Goal: Task Accomplishment & Management: Use online tool/utility

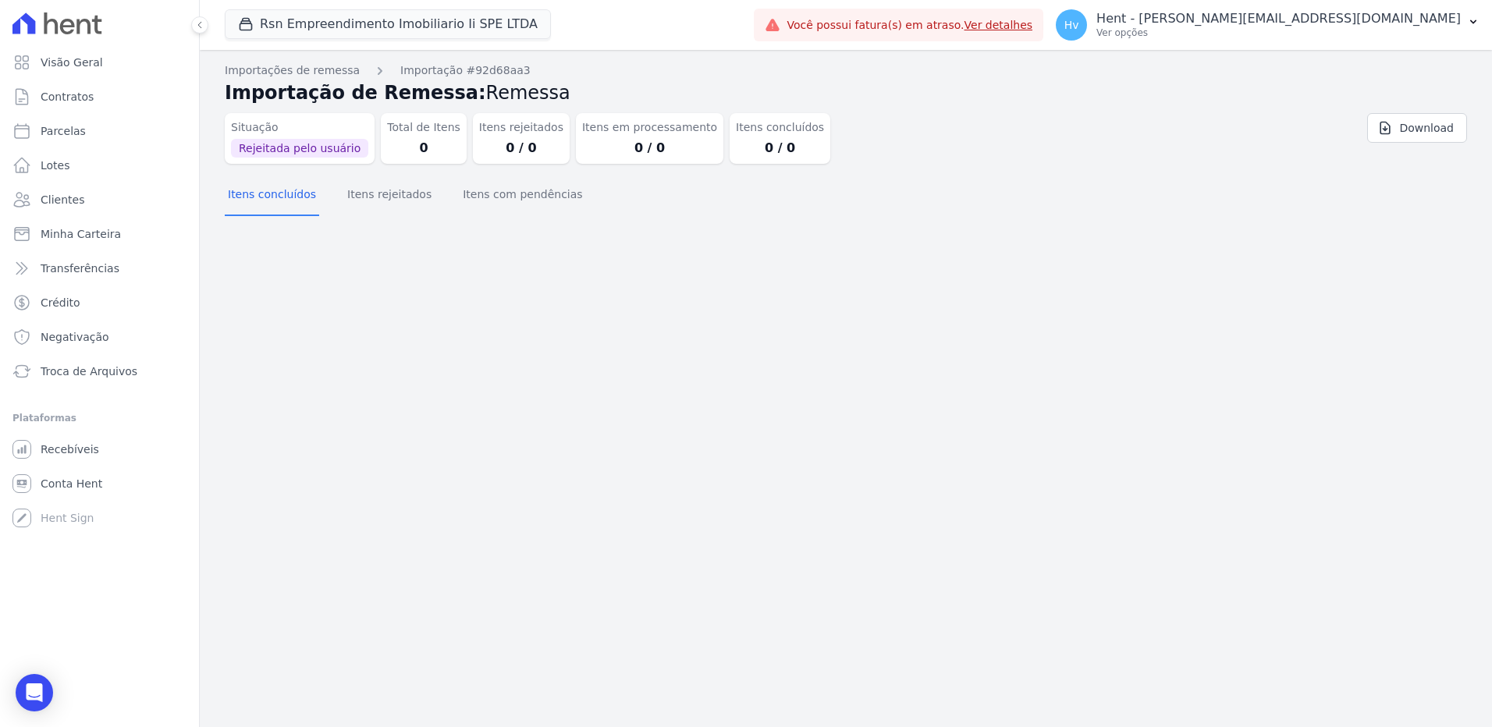
click at [957, 470] on div "Importações de remessa Importação #92d68aa3 Importação de Remessa: Remessa Situ…" at bounding box center [846, 388] width 1292 height 677
click at [521, 400] on div "Importações de remessa Importação #92d68aa3 Importação de Remessa: Remessa Situ…" at bounding box center [846, 388] width 1292 height 677
click at [70, 463] on link "Recebíveis" at bounding box center [99, 449] width 187 height 31
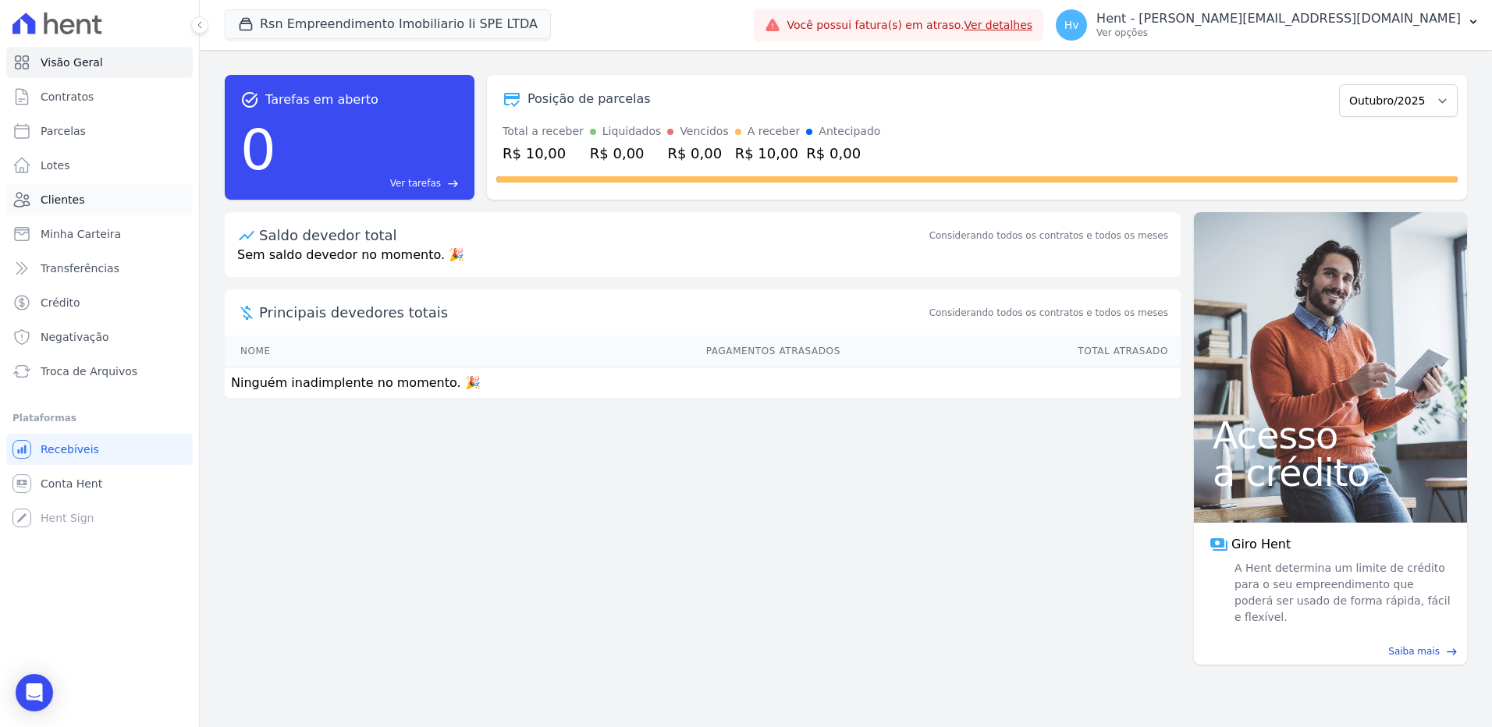
click at [84, 195] on link "Clientes" at bounding box center [99, 199] width 187 height 31
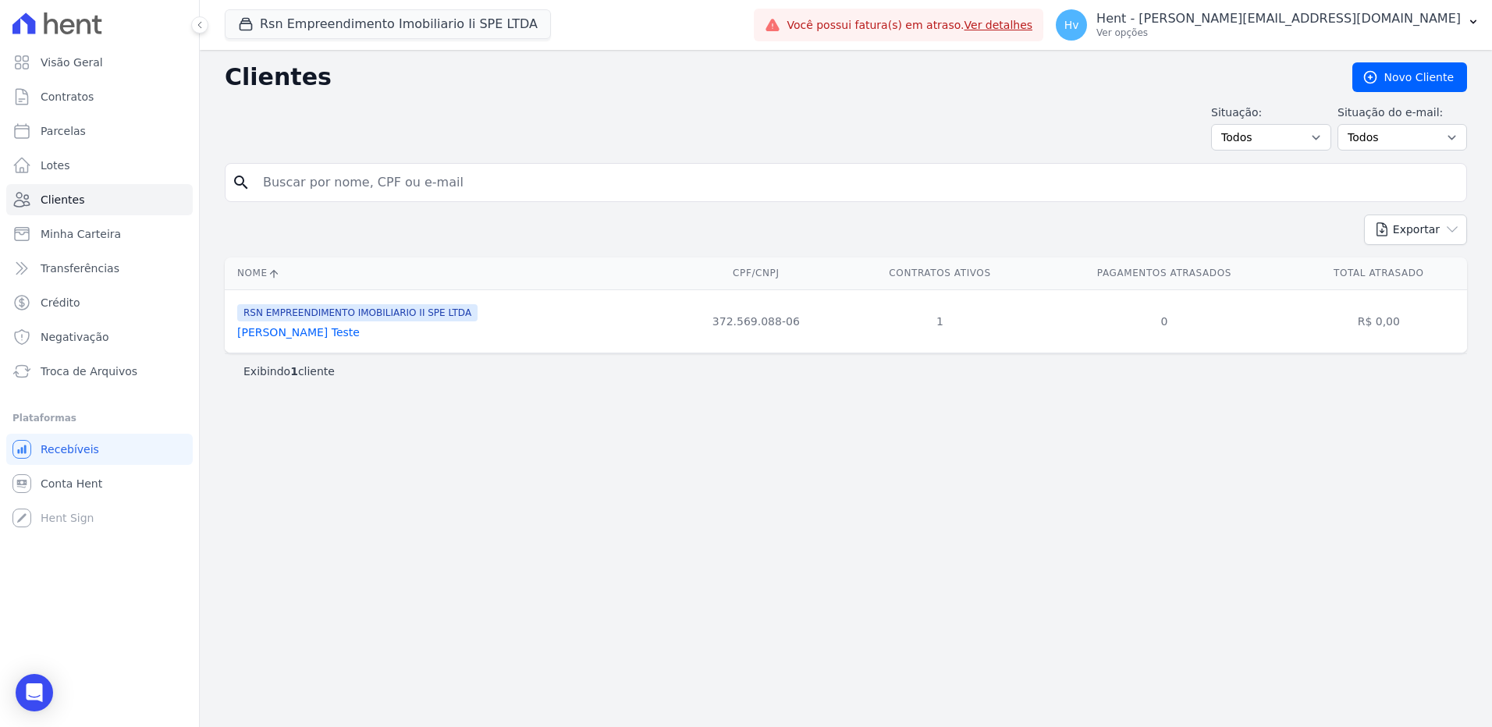
click at [307, 335] on link "Tais Vieira Duarte Teste" at bounding box center [298, 332] width 123 height 12
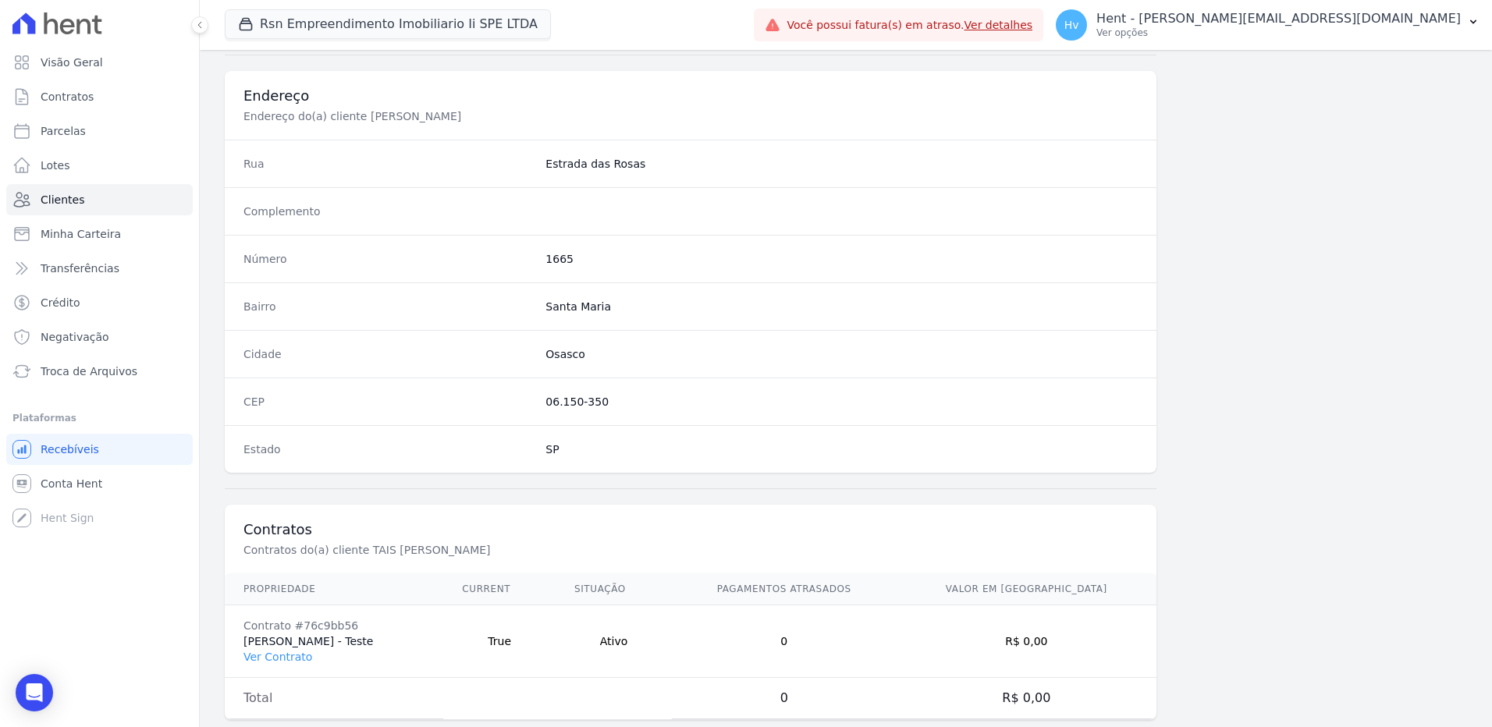
scroll to position [733, 0]
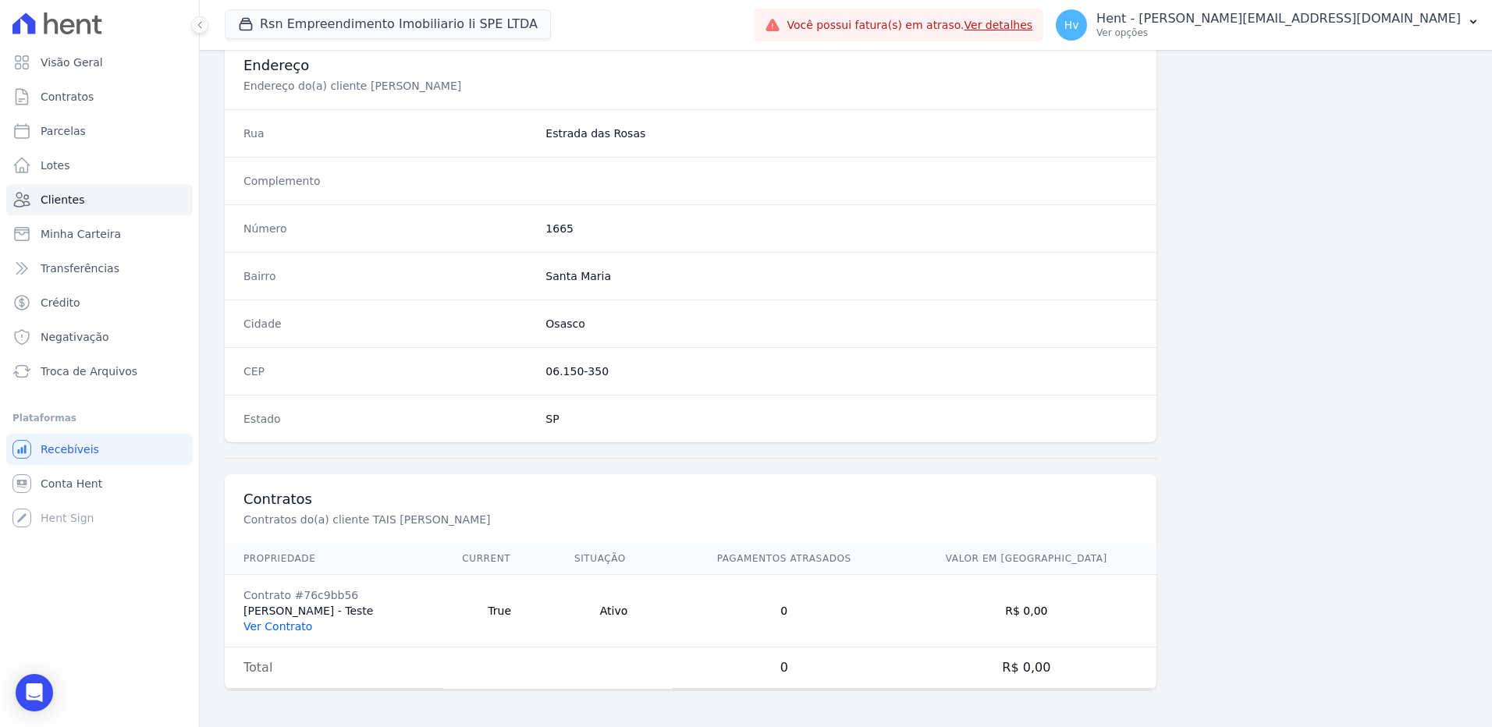
click at [286, 629] on link "Ver Contrato" at bounding box center [277, 626] width 69 height 12
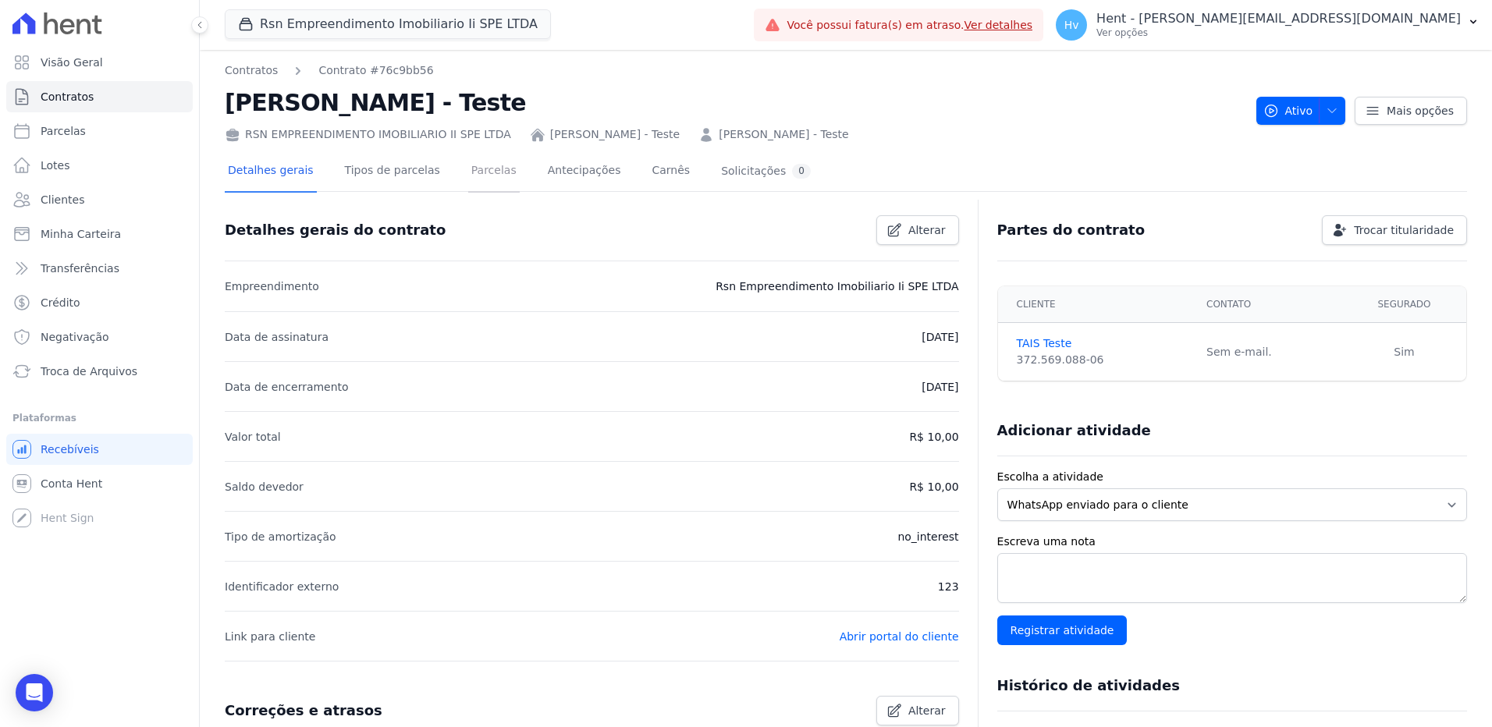
click at [477, 172] on link "Parcelas" at bounding box center [494, 171] width 52 height 41
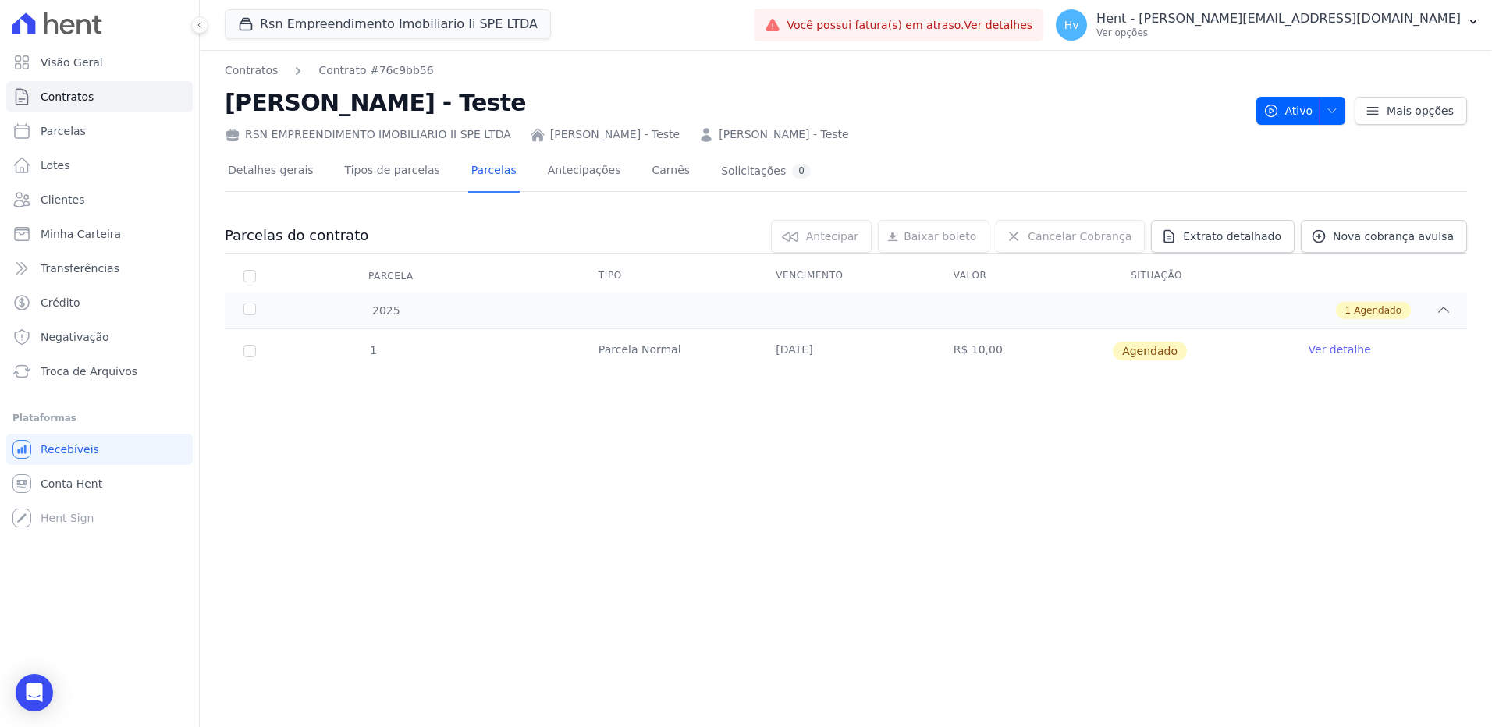
click at [1373, 362] on td "Ver detalhe" at bounding box center [1378, 351] width 177 height 44
click at [1358, 355] on link "Ver detalhe" at bounding box center [1340, 350] width 62 height 16
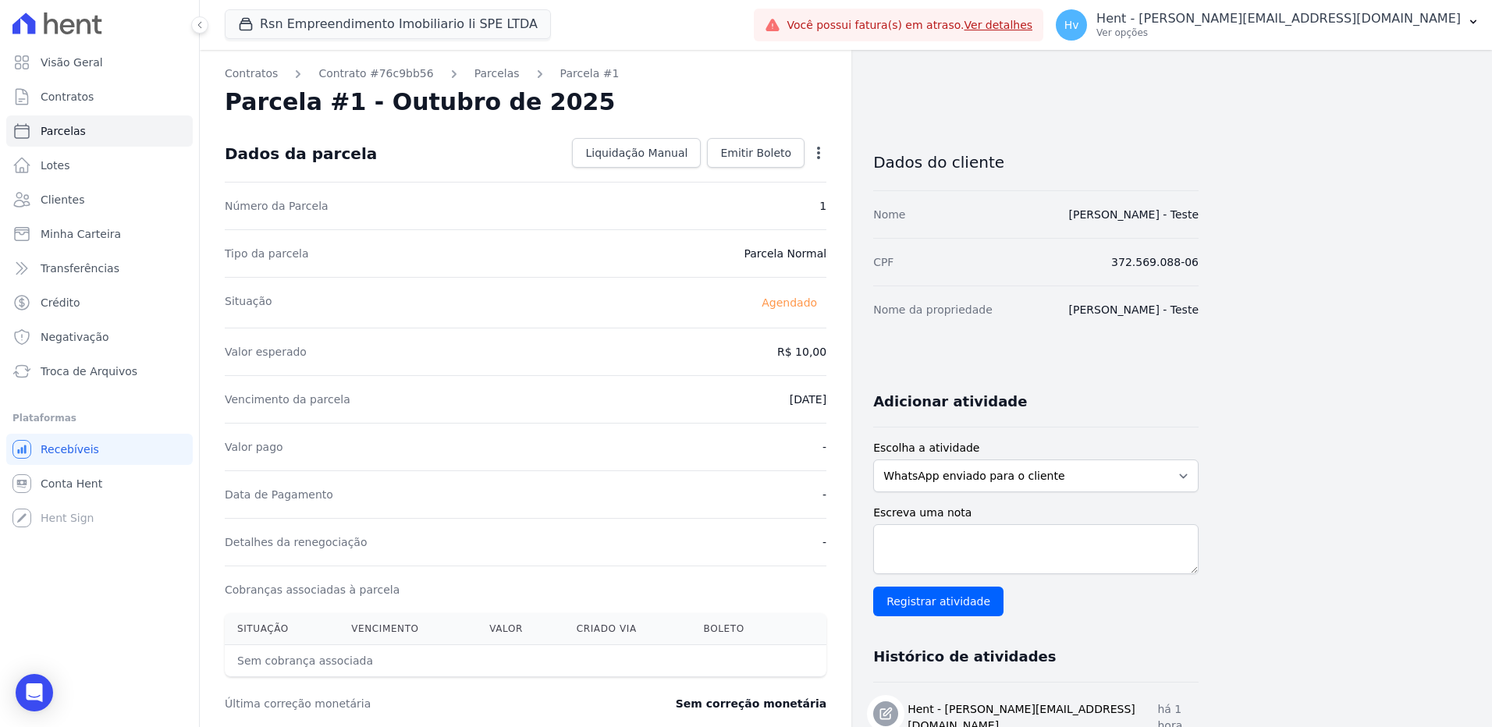
click at [819, 158] on icon "button" at bounding box center [818, 153] width 3 height 12
click at [769, 176] on link "Alterar" at bounding box center [751, 174] width 137 height 28
click at [736, 393] on input "2025-10-10" at bounding box center [764, 398] width 123 height 33
type input "2025-10-16"
click at [812, 158] on span "Salvar" at bounding box center [796, 153] width 34 height 16
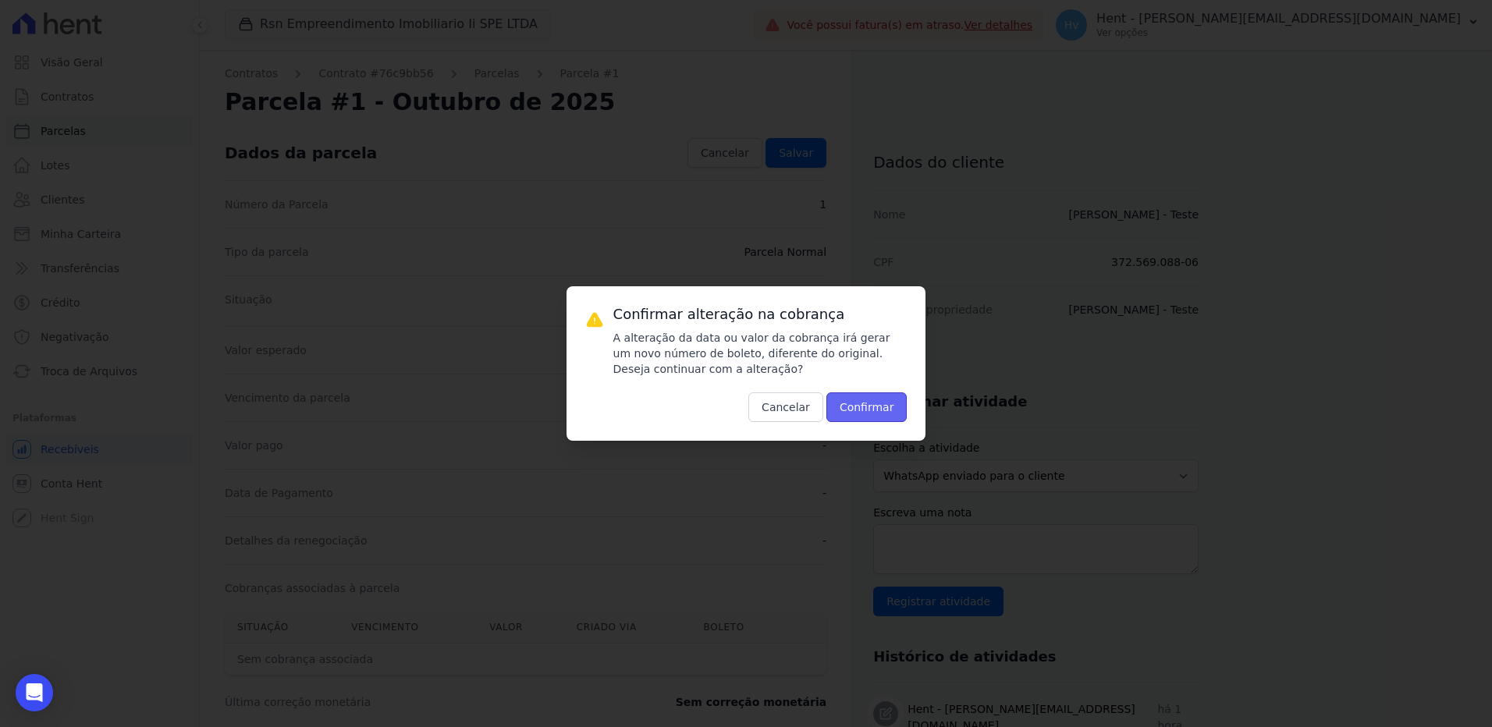
click at [890, 398] on button "Confirmar" at bounding box center [866, 408] width 81 height 30
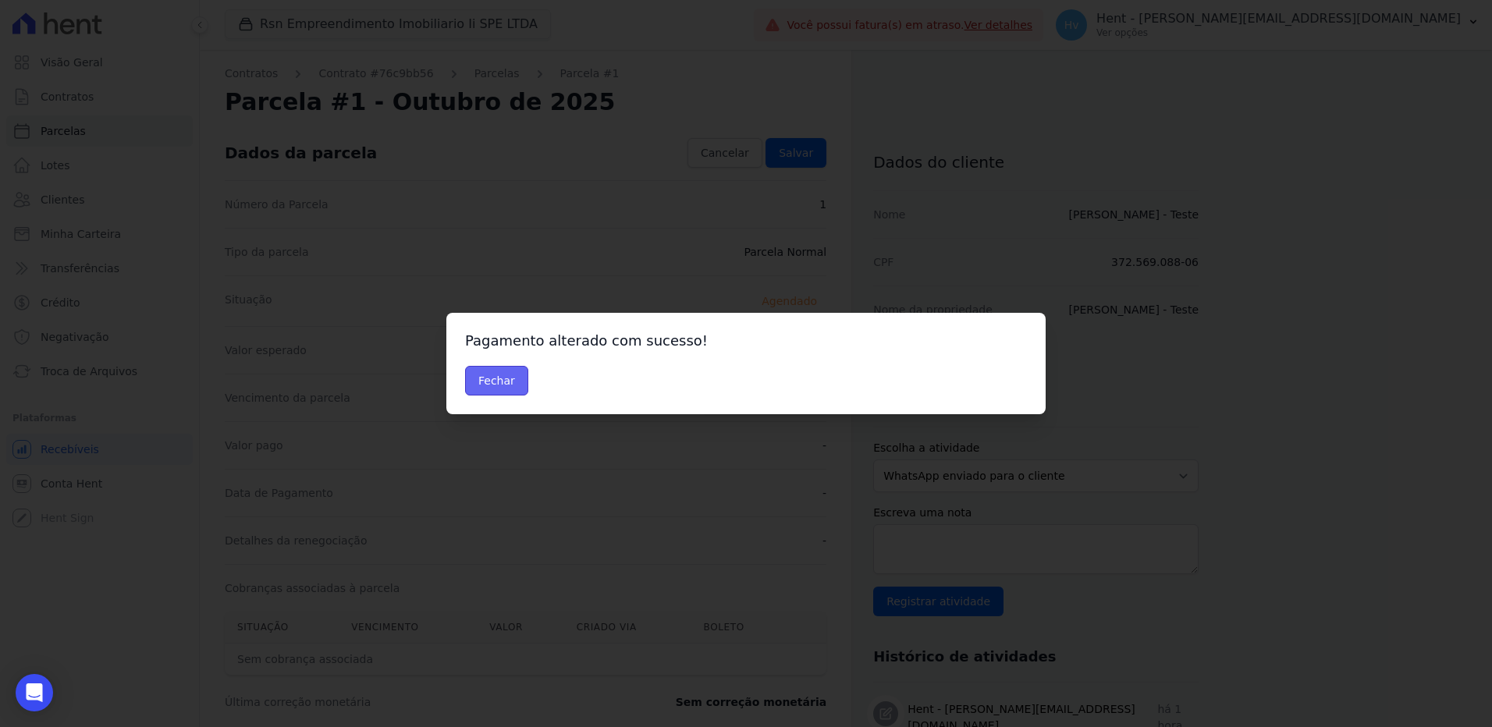
click at [489, 376] on button "Fechar" at bounding box center [496, 381] width 63 height 30
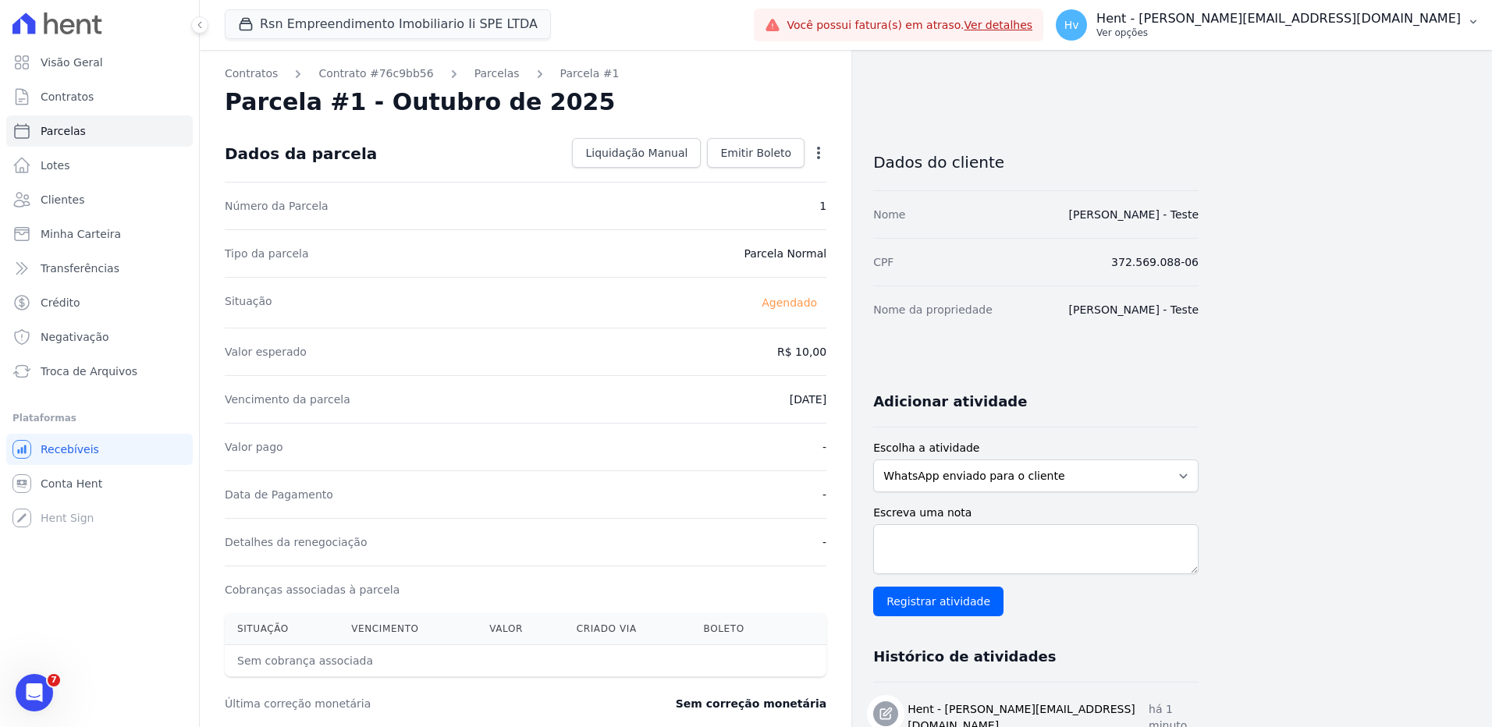
click at [1321, 34] on p "Ver opções" at bounding box center [1278, 33] width 364 height 12
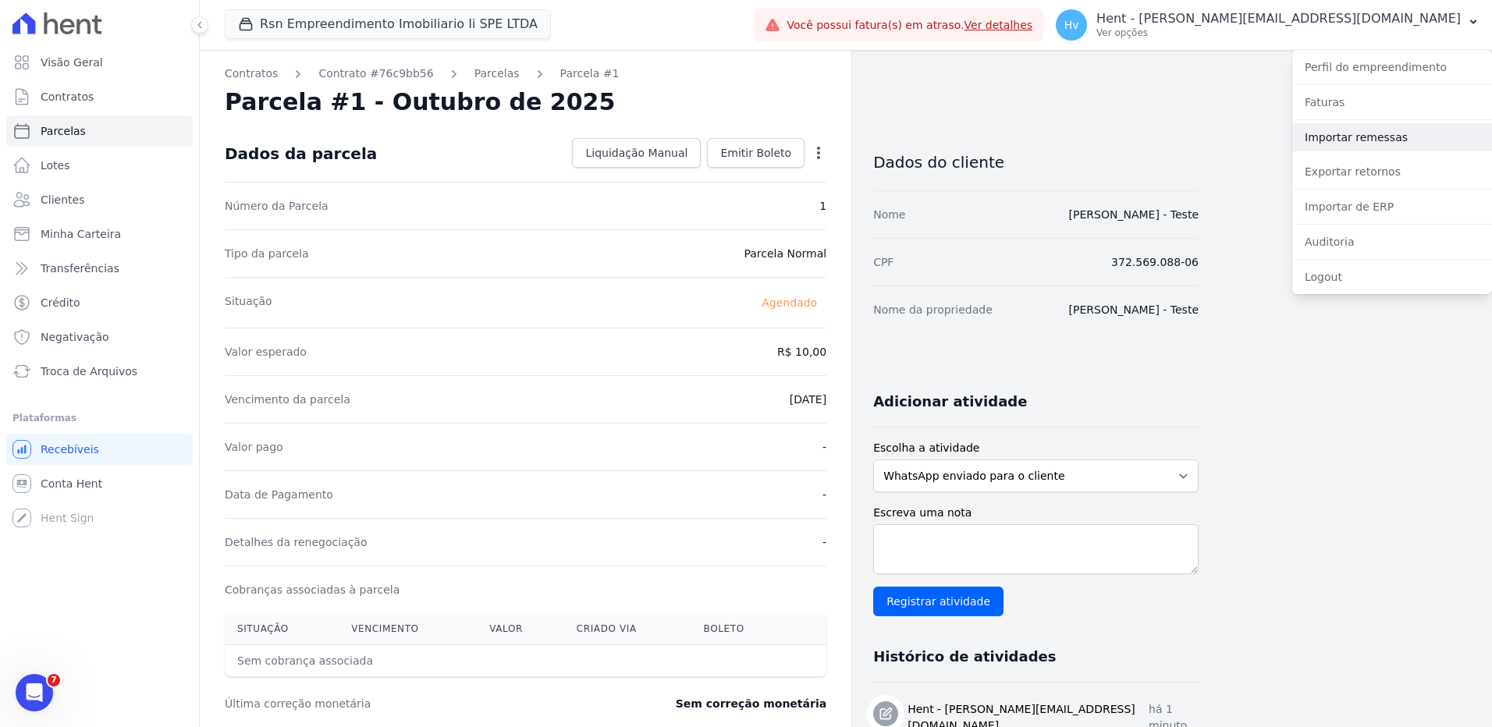
click at [1335, 133] on link "Importar remessas" at bounding box center [1392, 137] width 200 height 28
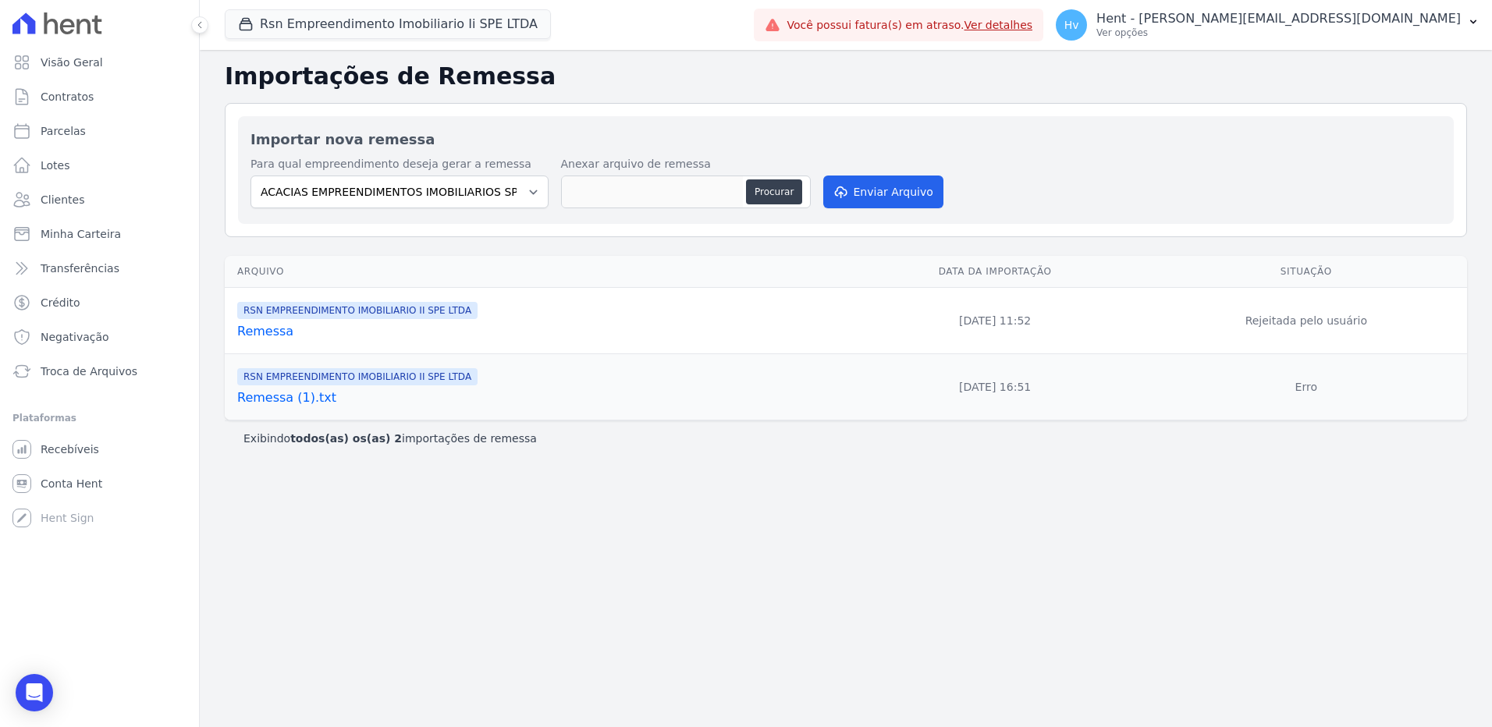
click at [718, 574] on div "Importações de Remessa Importar nova remessa Para qual empreendimento deseja ge…" at bounding box center [846, 388] width 1292 height 677
click at [404, 187] on select "ACACIAS EMPREENDIMENTOS IMOBILIARIOS SPE LTDA Acaiá Residencial ACQUA 8 PELOTAS…" at bounding box center [399, 192] width 298 height 33
select select "0f4a268f-6102-4273-a44d-2b63cf97ed53"
click at [250, 176] on select "ACACIAS EMPREENDIMENTOS IMOBILIARIOS SPE LTDA Acaiá Residencial ACQUA 8 PELOTAS…" at bounding box center [399, 192] width 298 height 33
click at [794, 193] on button "Procurar" at bounding box center [774, 191] width 56 height 25
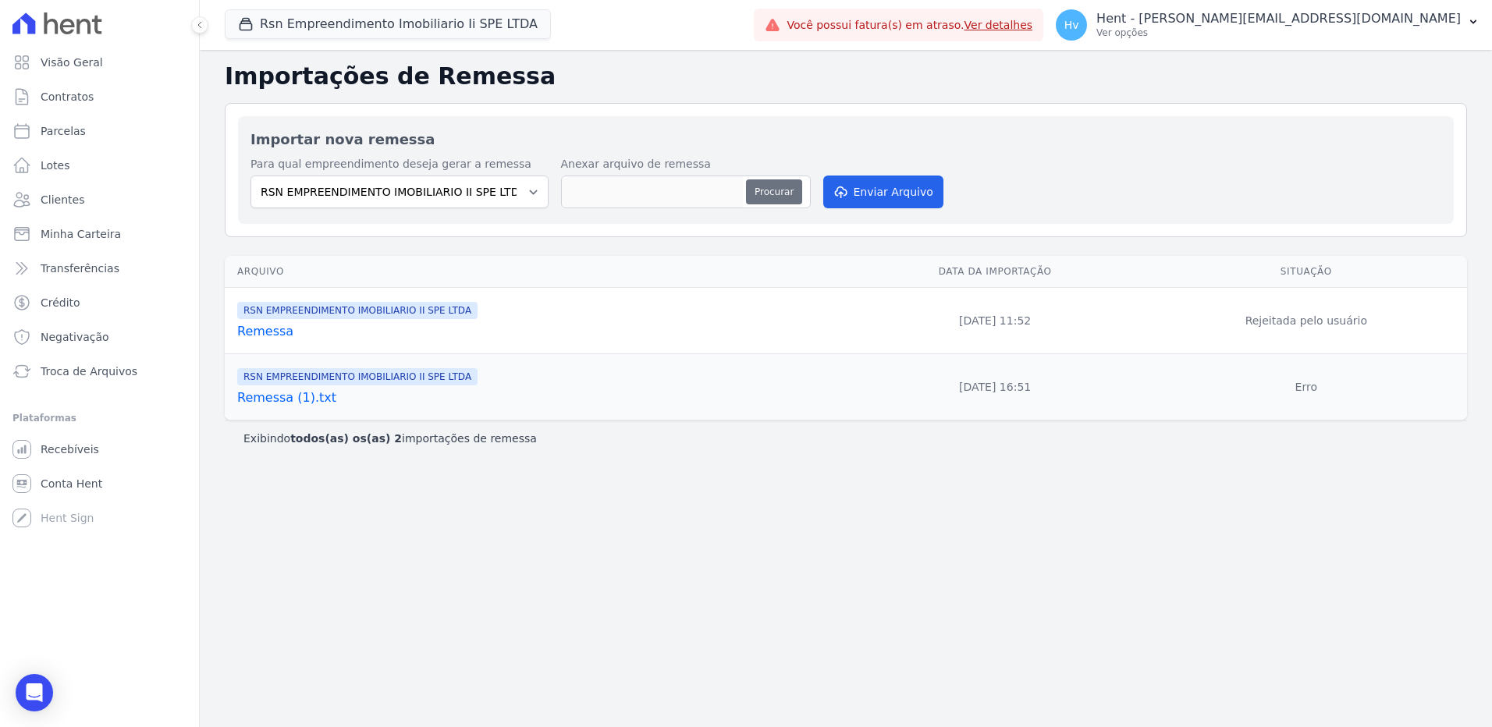
type input "Remessa"
click at [876, 193] on button "Enviar Arquivo" at bounding box center [883, 192] width 120 height 33
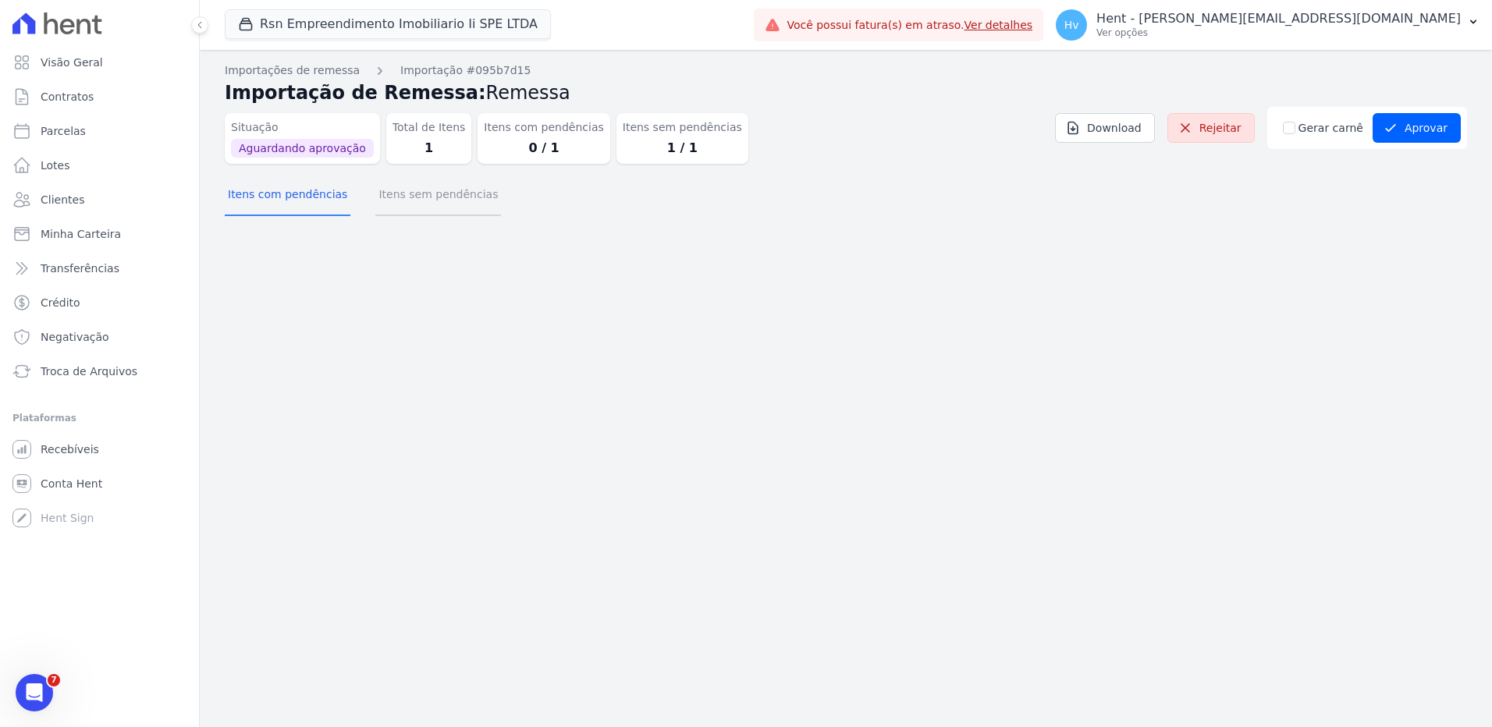
click at [389, 208] on button "Itens sem pendências" at bounding box center [438, 196] width 126 height 41
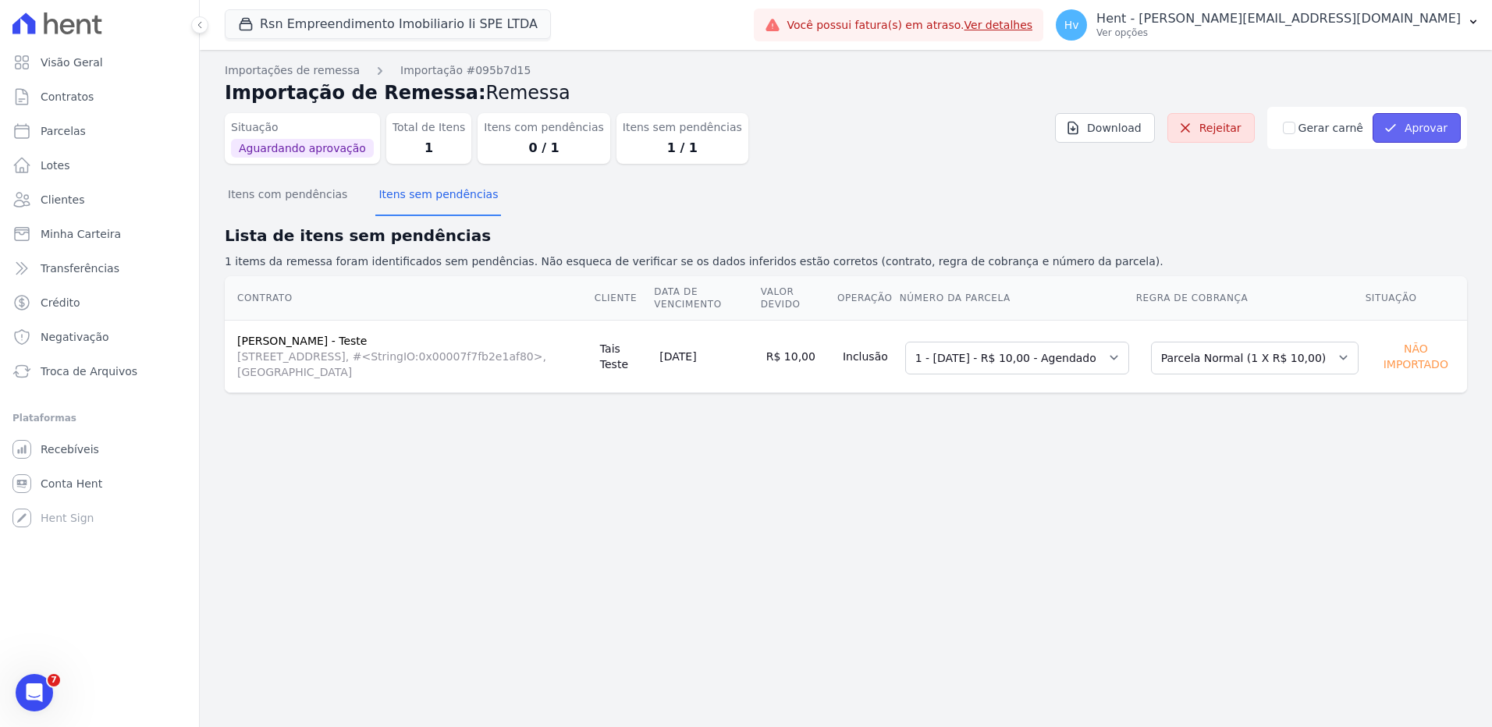
click at [1403, 123] on button "Aprovar" at bounding box center [1417, 128] width 88 height 30
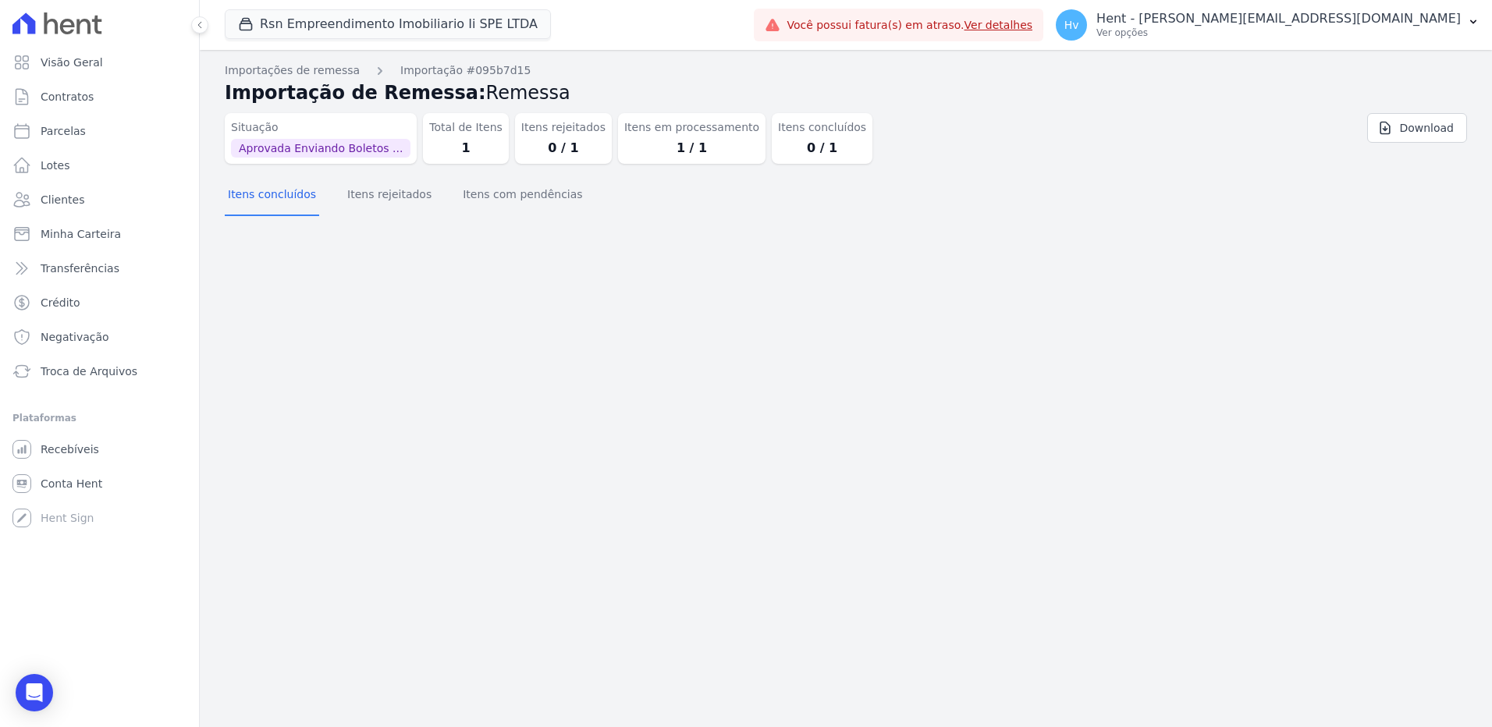
click at [961, 409] on div "Importação aprovada e operações agendadas. Importações de remessa Importação #0…" at bounding box center [846, 388] width 1292 height 677
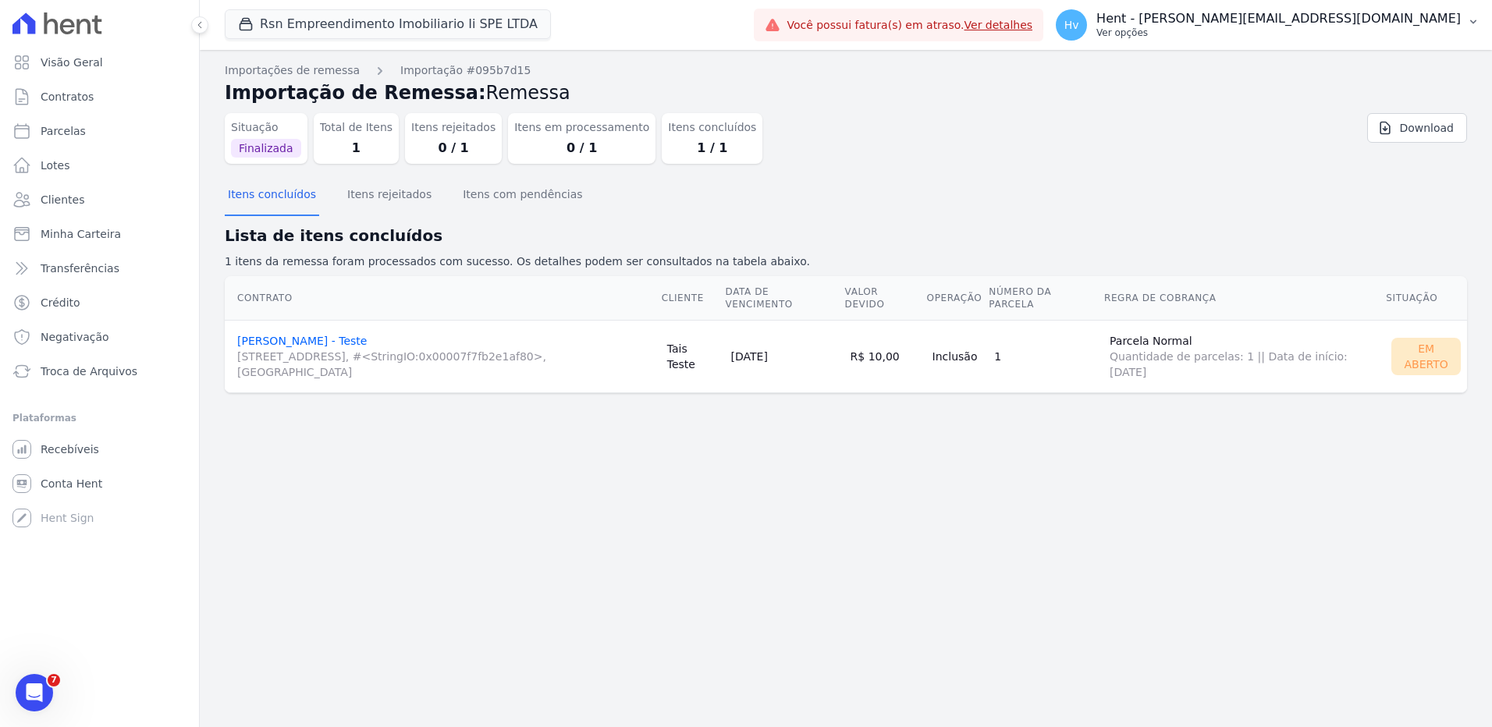
click at [1352, 27] on p "Ver opções" at bounding box center [1278, 33] width 364 height 12
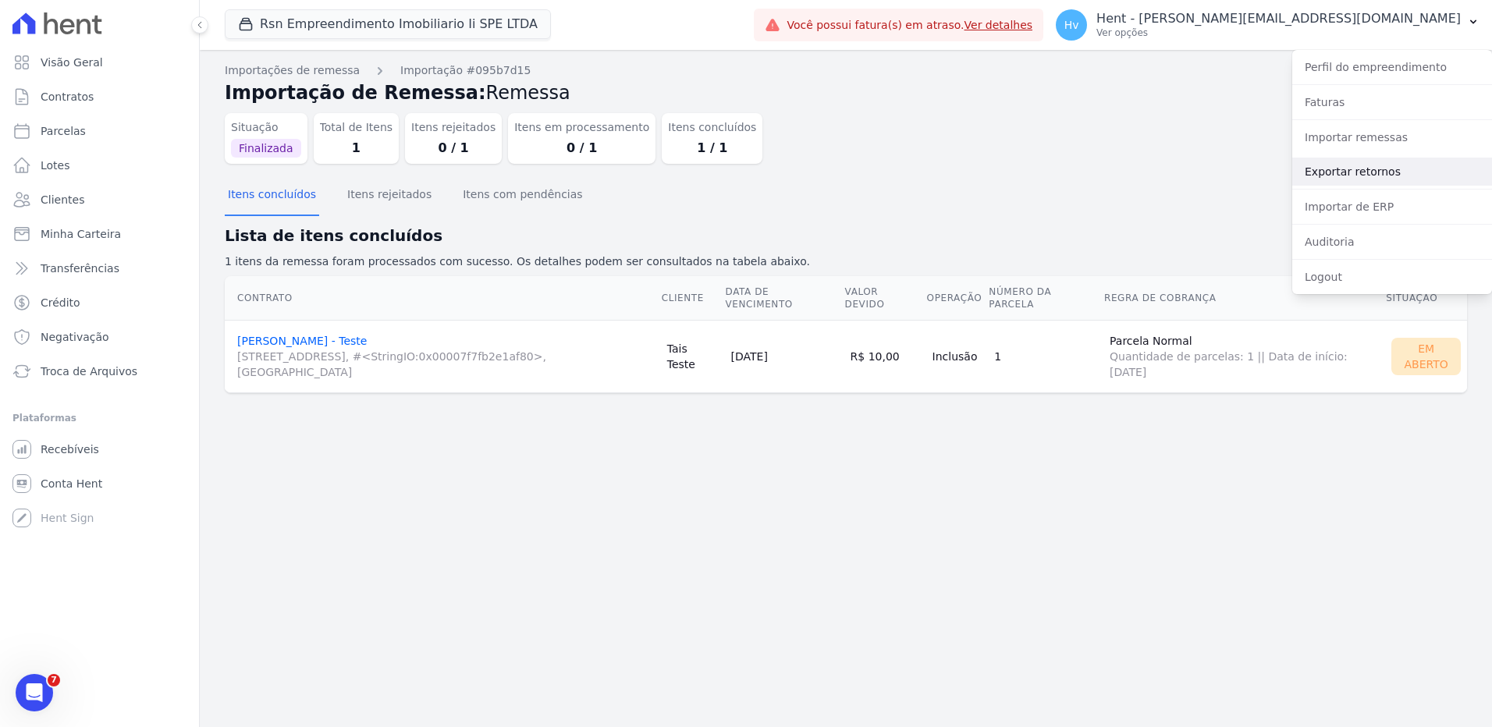
click at [1368, 172] on link "Exportar retornos" at bounding box center [1392, 172] width 200 height 28
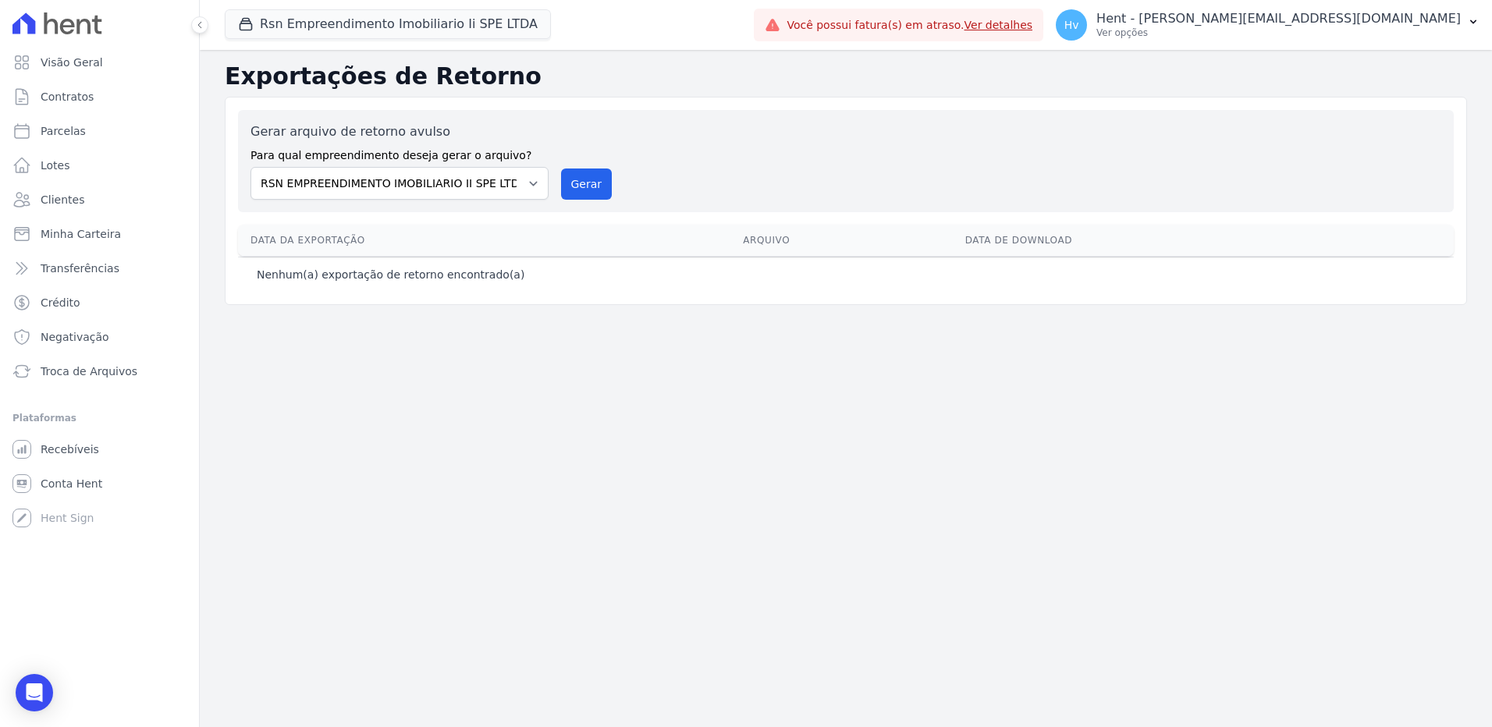
drag, startPoint x: 1127, startPoint y: 584, endPoint x: 1095, endPoint y: 360, distance: 226.2
click at [1127, 584] on div "Exportações de Retorno Gerar arquivo de retorno avulso Para qual empreendimento…" at bounding box center [846, 388] width 1292 height 677
click at [584, 184] on button "Gerar" at bounding box center [587, 184] width 52 height 31
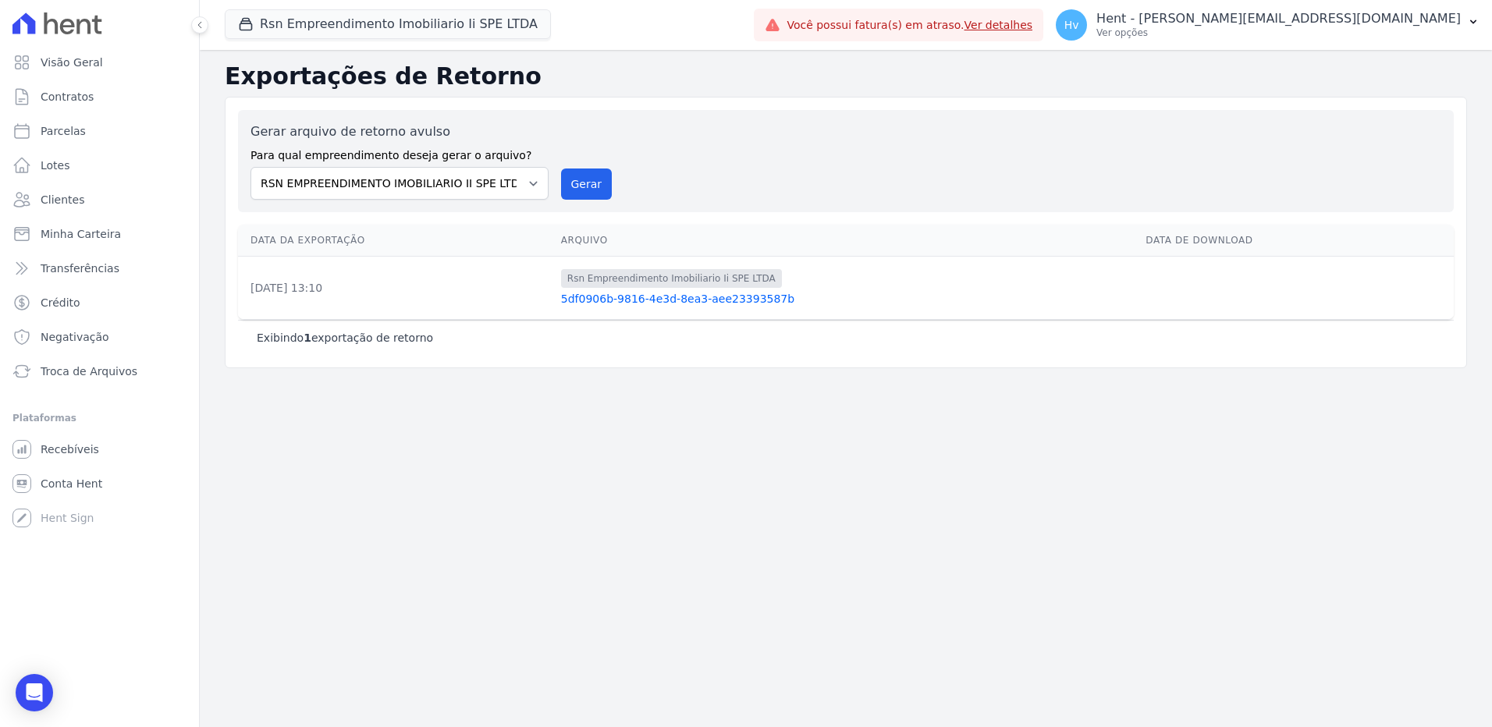
click at [677, 497] on div "O arquivo de retorno está sendo gerado. Você receberá um email quando estiver d…" at bounding box center [846, 388] width 1292 height 677
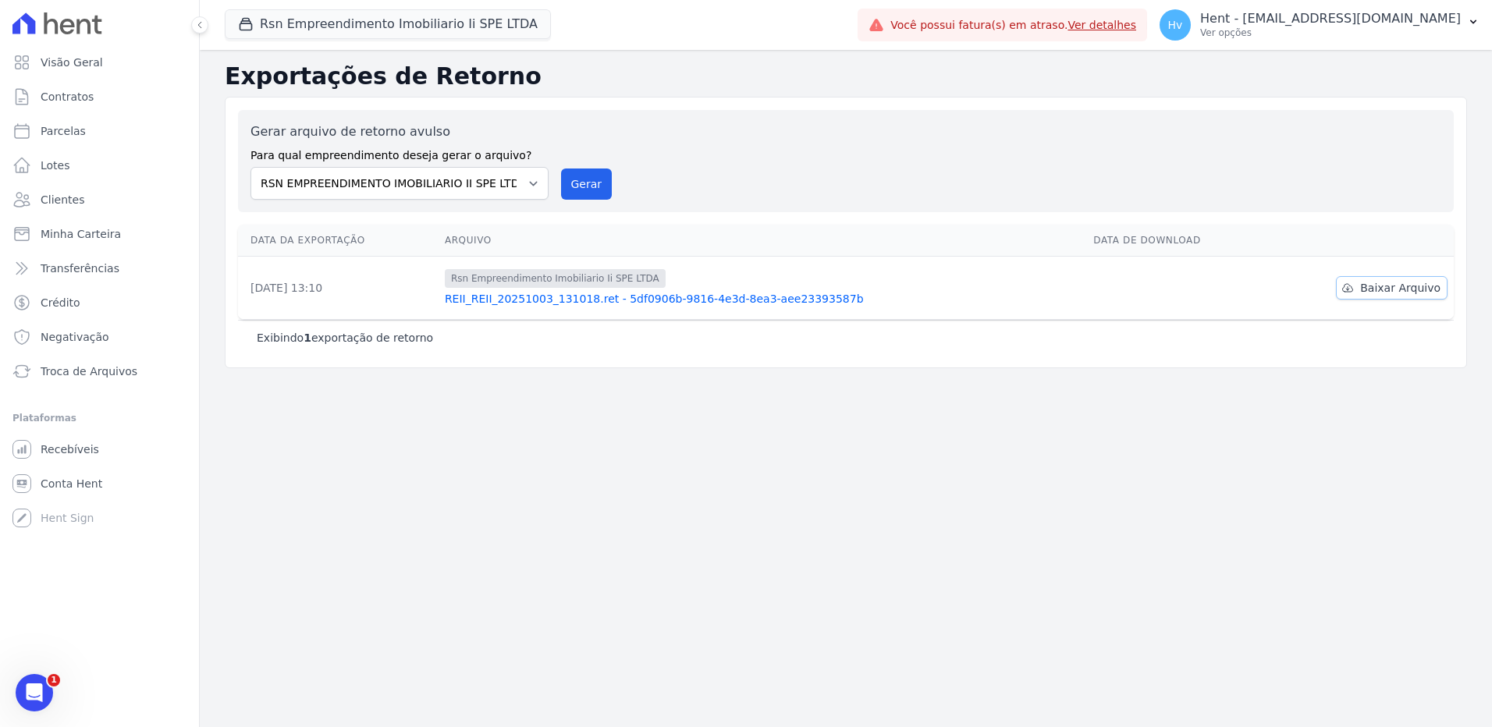
click at [1405, 292] on span "Baixar Arquivo" at bounding box center [1400, 288] width 80 height 16
drag, startPoint x: 320, startPoint y: 30, endPoint x: 327, endPoint y: 45, distance: 16.4
click at [320, 30] on button "Rsn Empreendimento Imobiliario Ii SPE LTDA" at bounding box center [388, 24] width 326 height 30
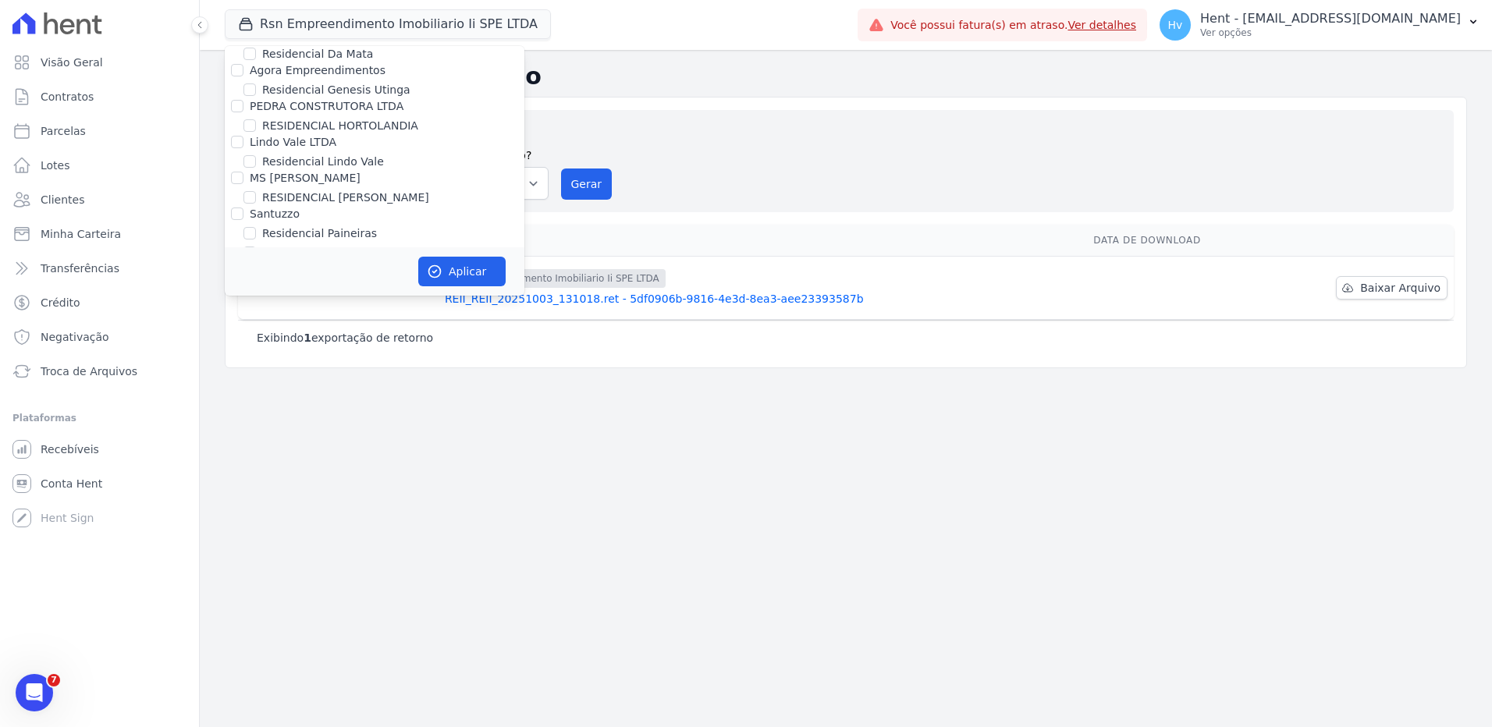
scroll to position [6926, 0]
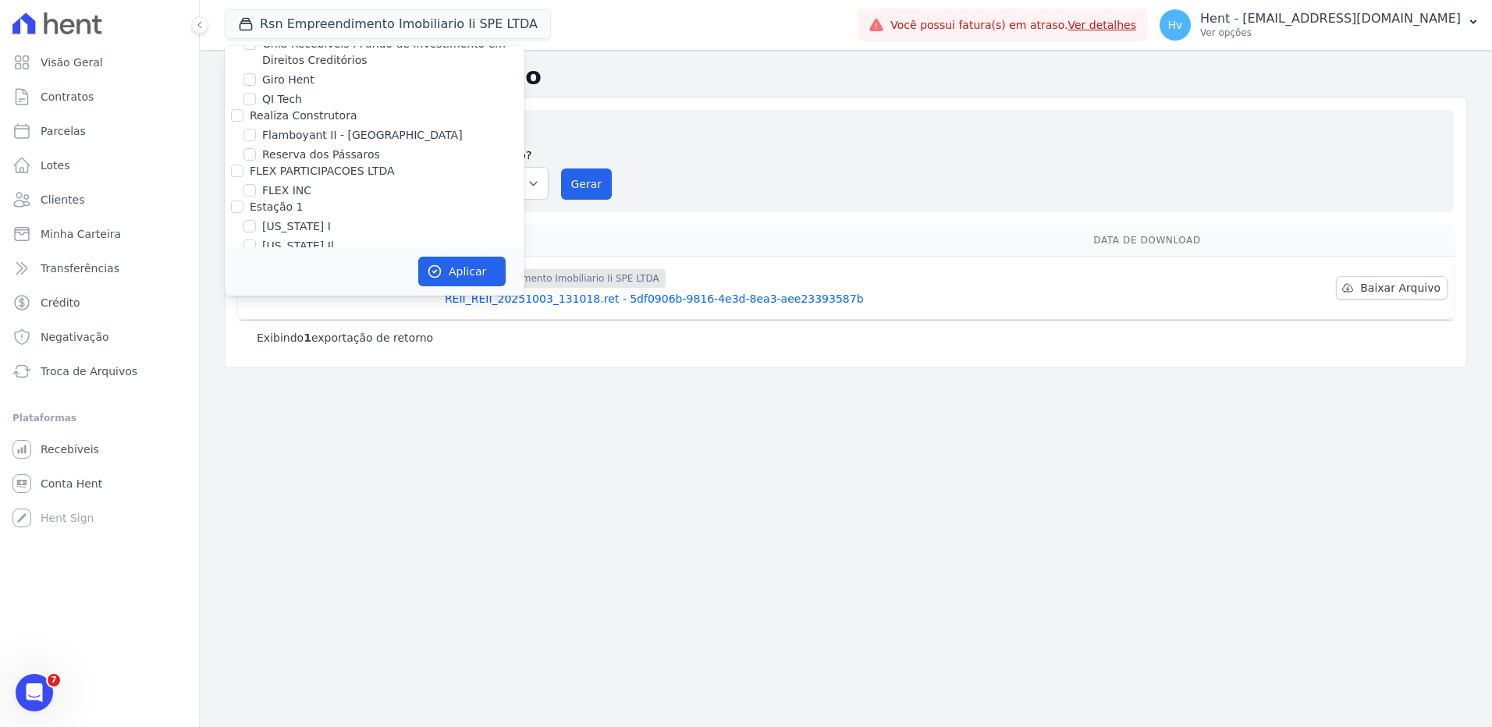
click at [334, 620] on label "HARAS ROYAL URBANISMO" at bounding box center [335, 628] width 146 height 16
click at [256, 621] on input "HARAS ROYAL URBANISMO" at bounding box center [249, 627] width 12 height 12
checkbox input "true"
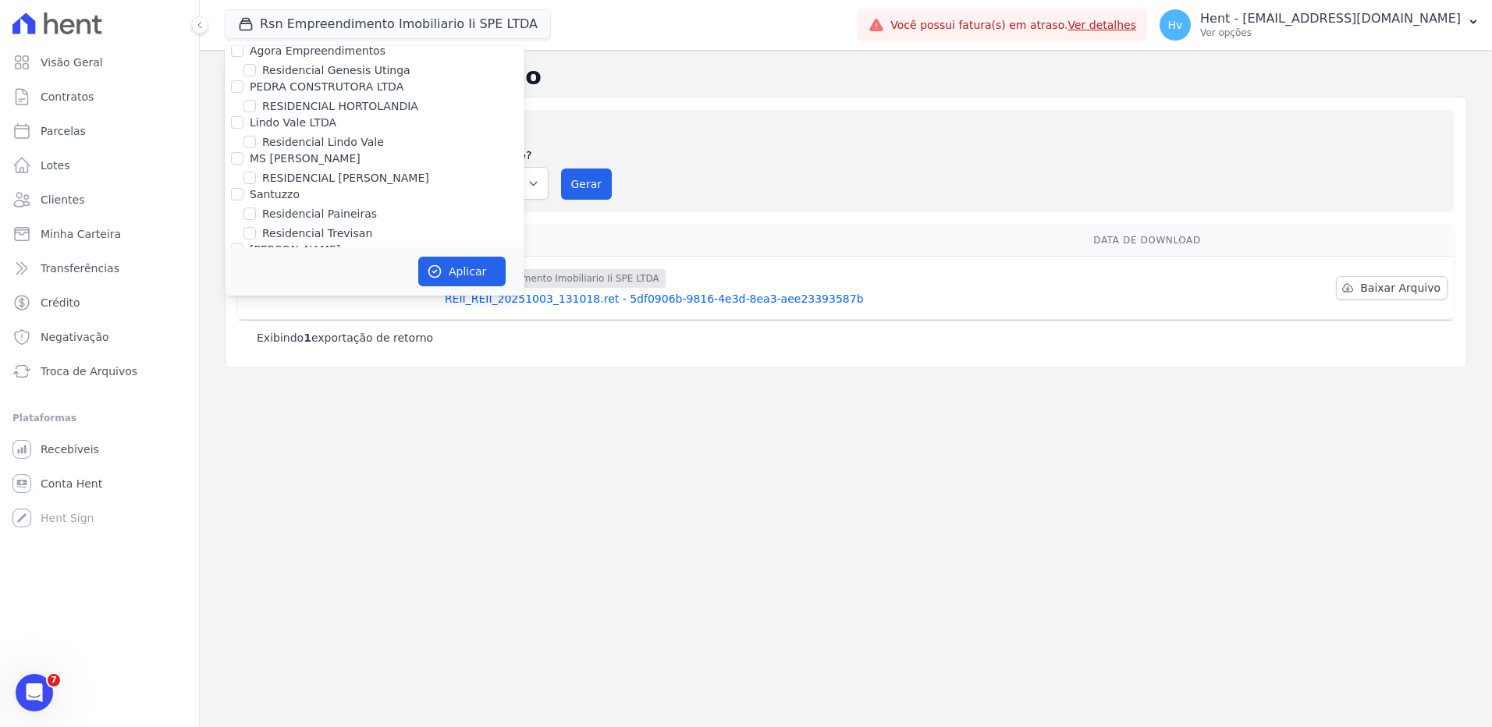
checkbox input "false"
click at [465, 270] on button "Aplicar" at bounding box center [461, 272] width 87 height 30
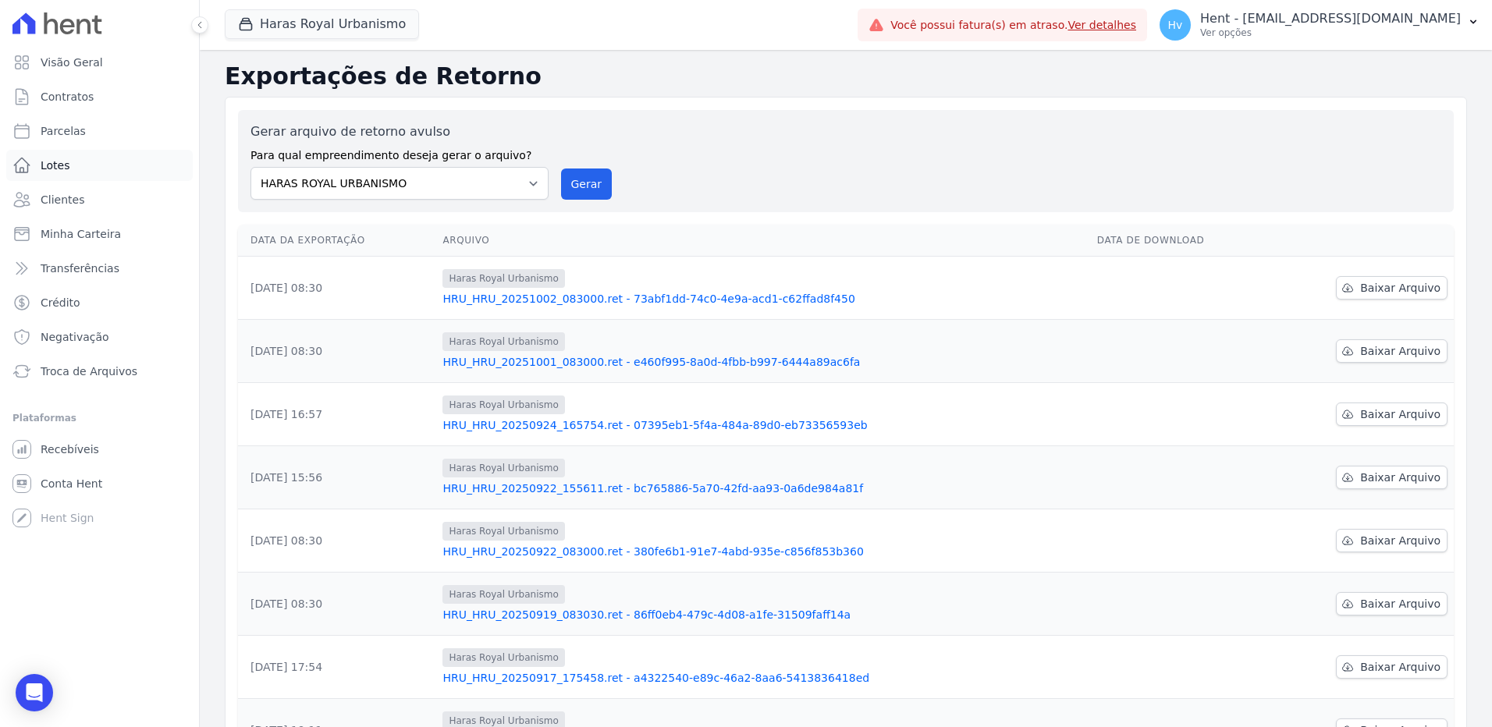
click at [62, 163] on span "Lotes" at bounding box center [56, 166] width 30 height 16
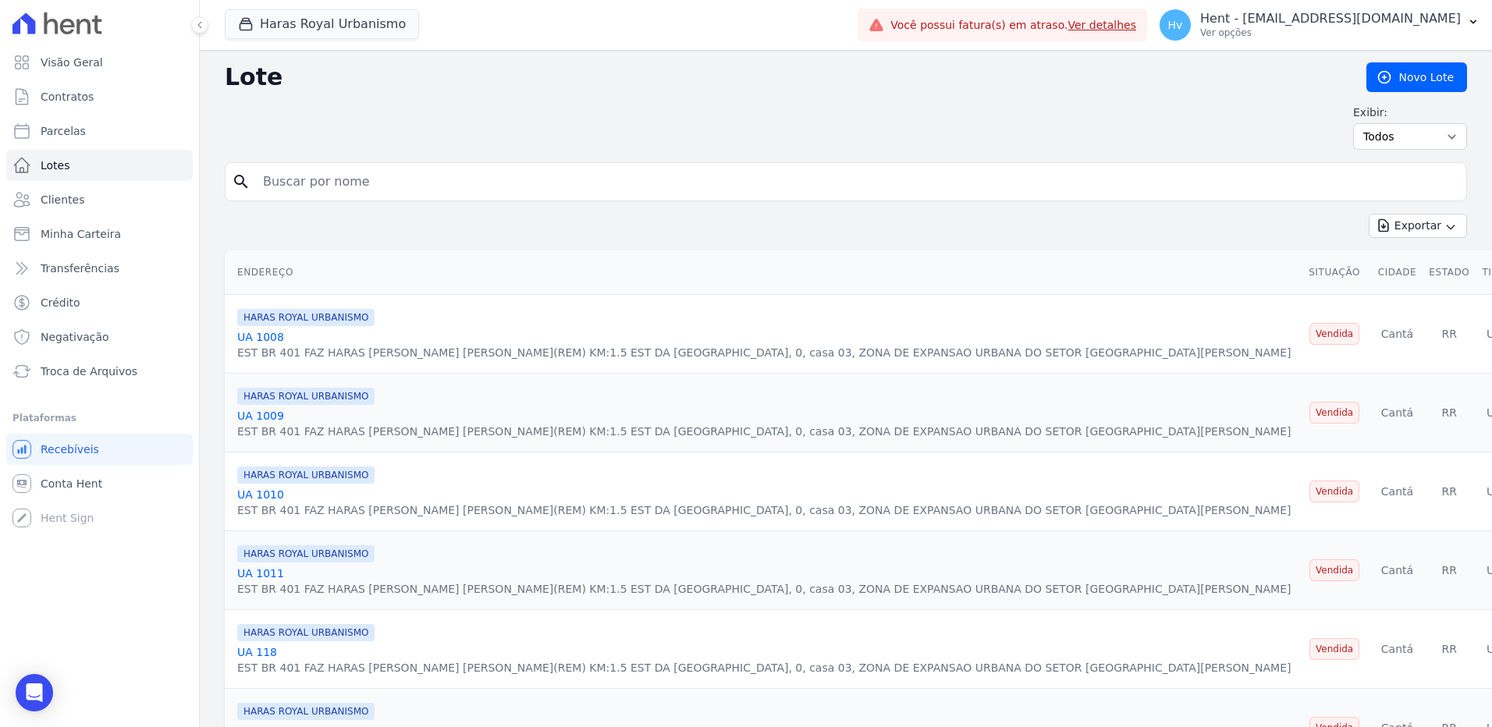
click at [264, 331] on link "UA 1008" at bounding box center [260, 337] width 47 height 12
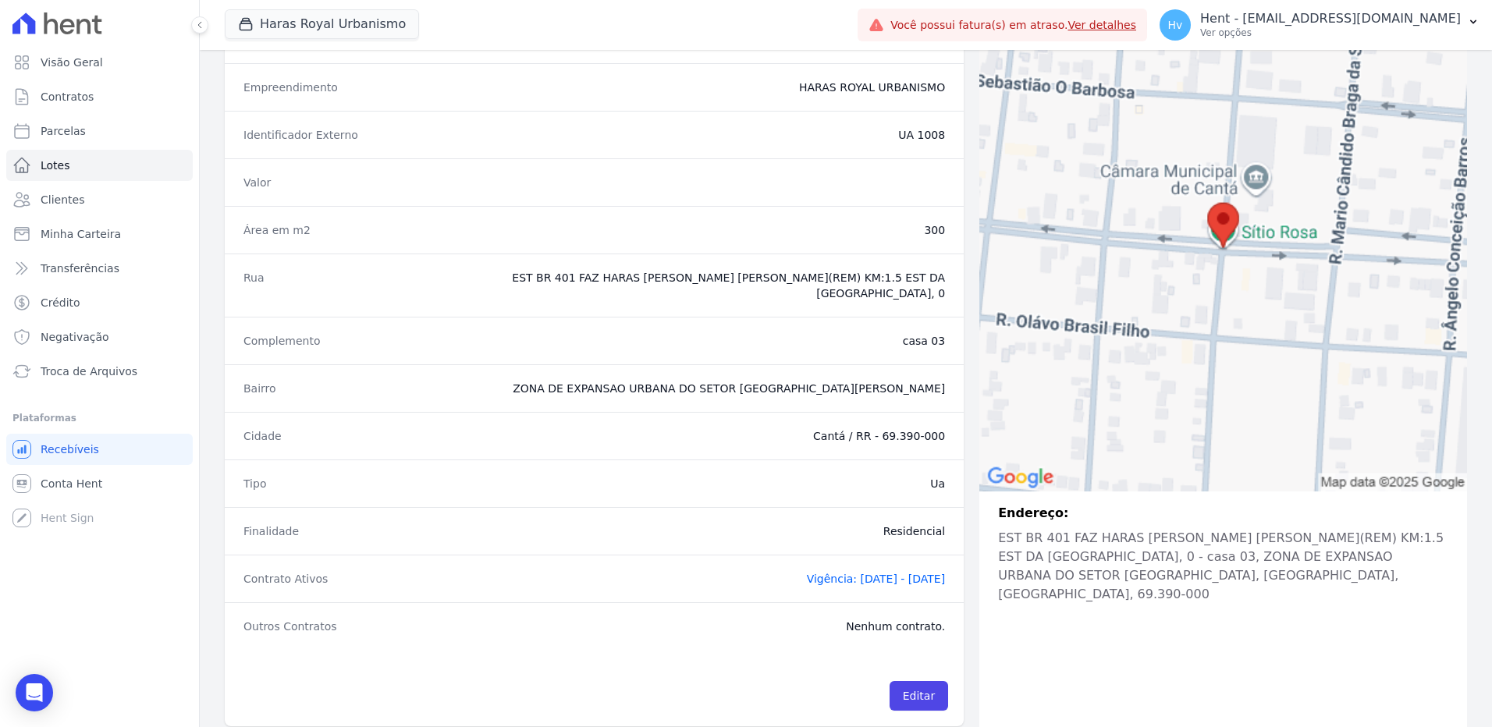
scroll to position [163, 0]
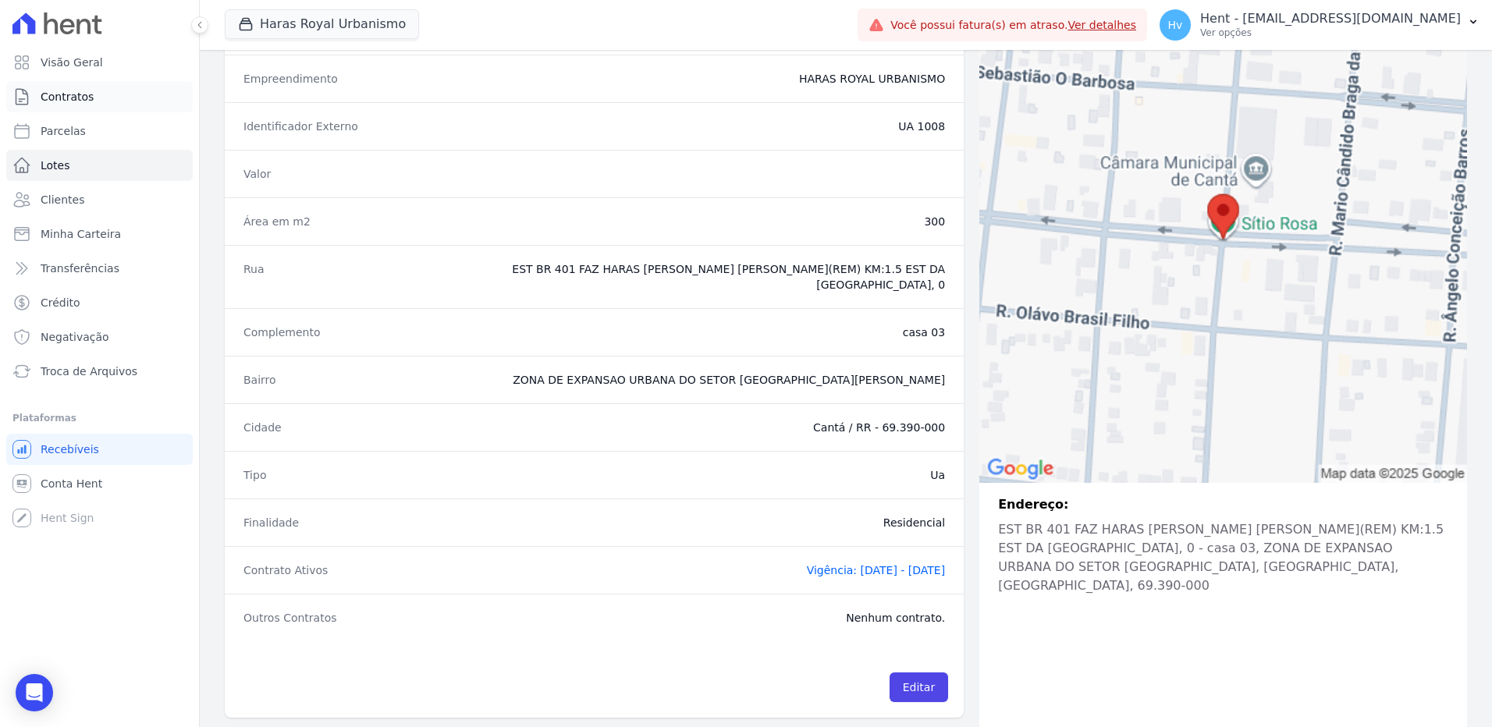
click at [69, 100] on span "Contratos" at bounding box center [67, 97] width 53 height 16
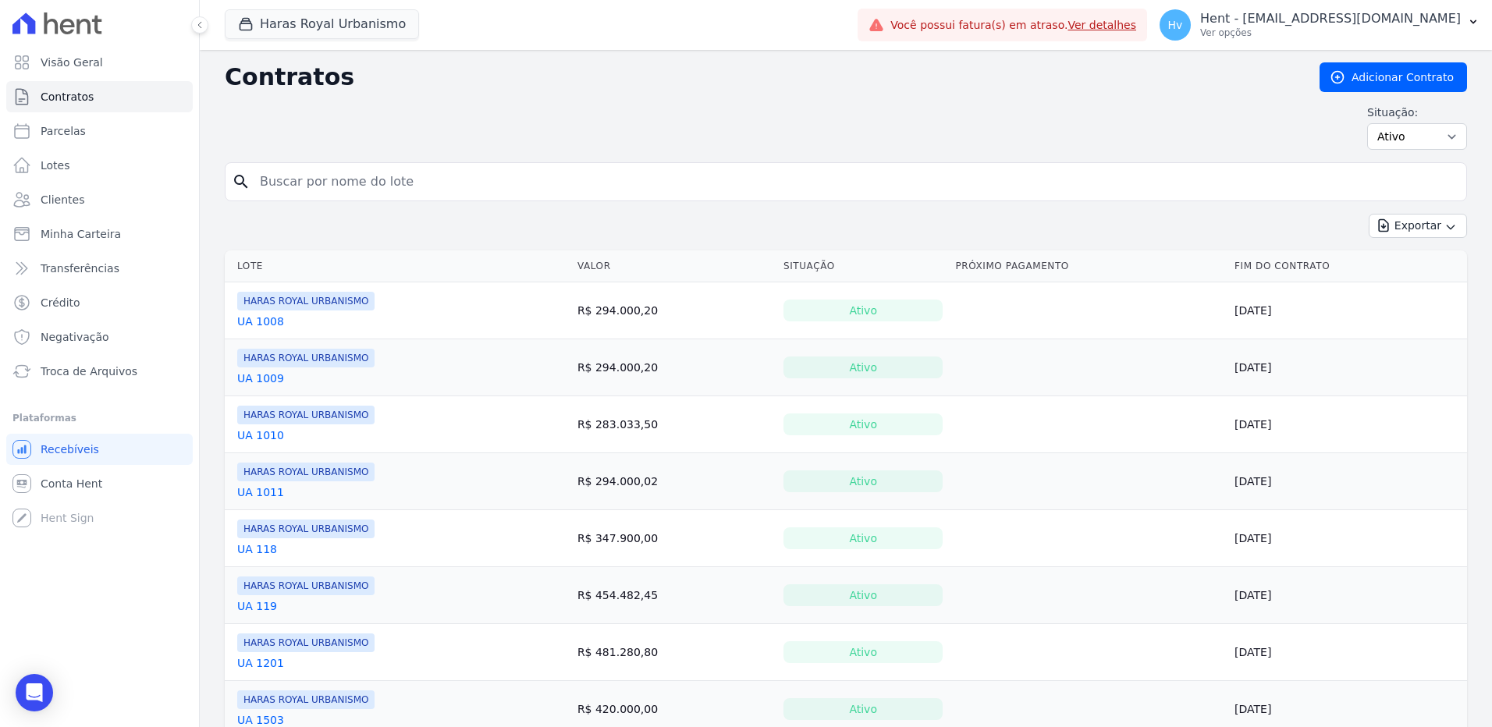
click at [269, 321] on link "UA 1008" at bounding box center [260, 322] width 47 height 16
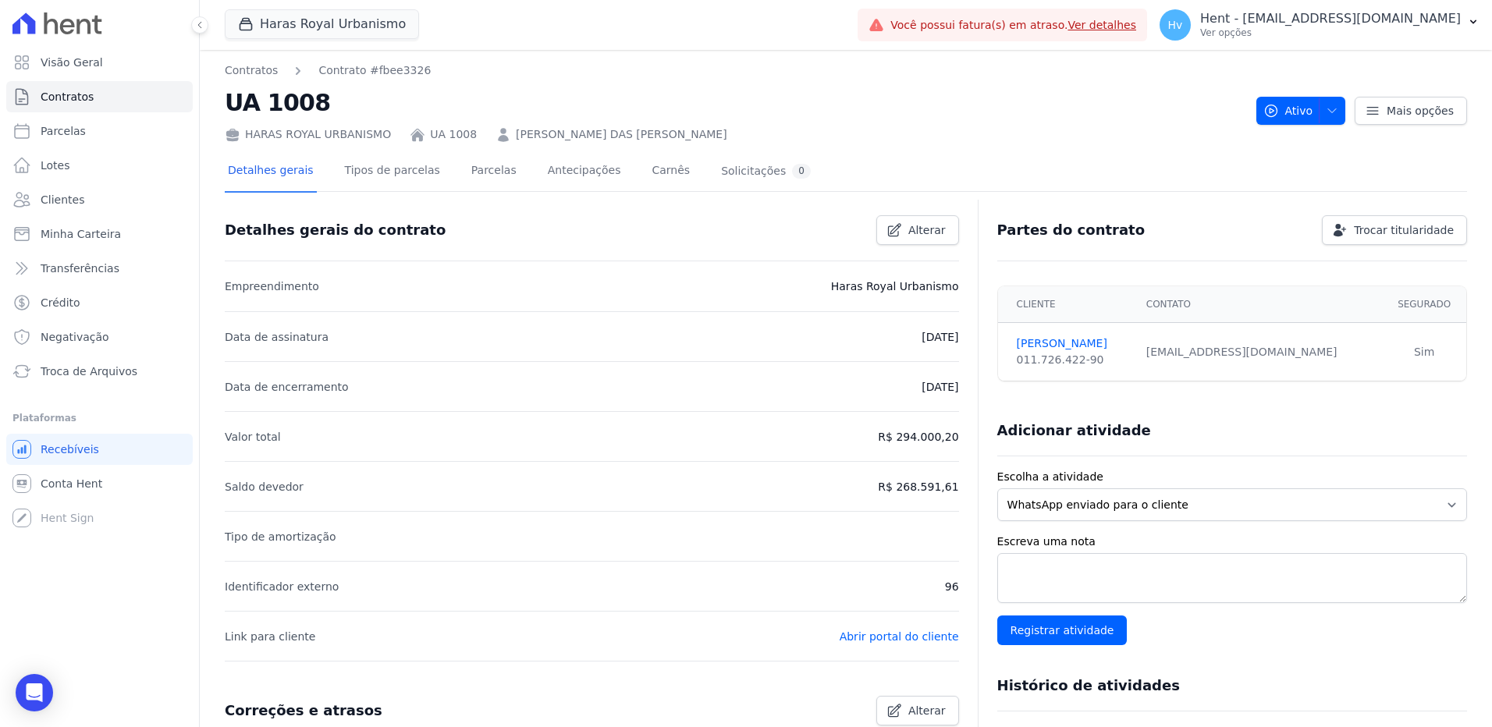
click at [500, 169] on div "Detalhes gerais Tipos de parcelas Parcelas Antecipações Carnês Solicitações 0" at bounding box center [519, 171] width 589 height 41
click at [490, 167] on link "Parcelas" at bounding box center [494, 171] width 52 height 41
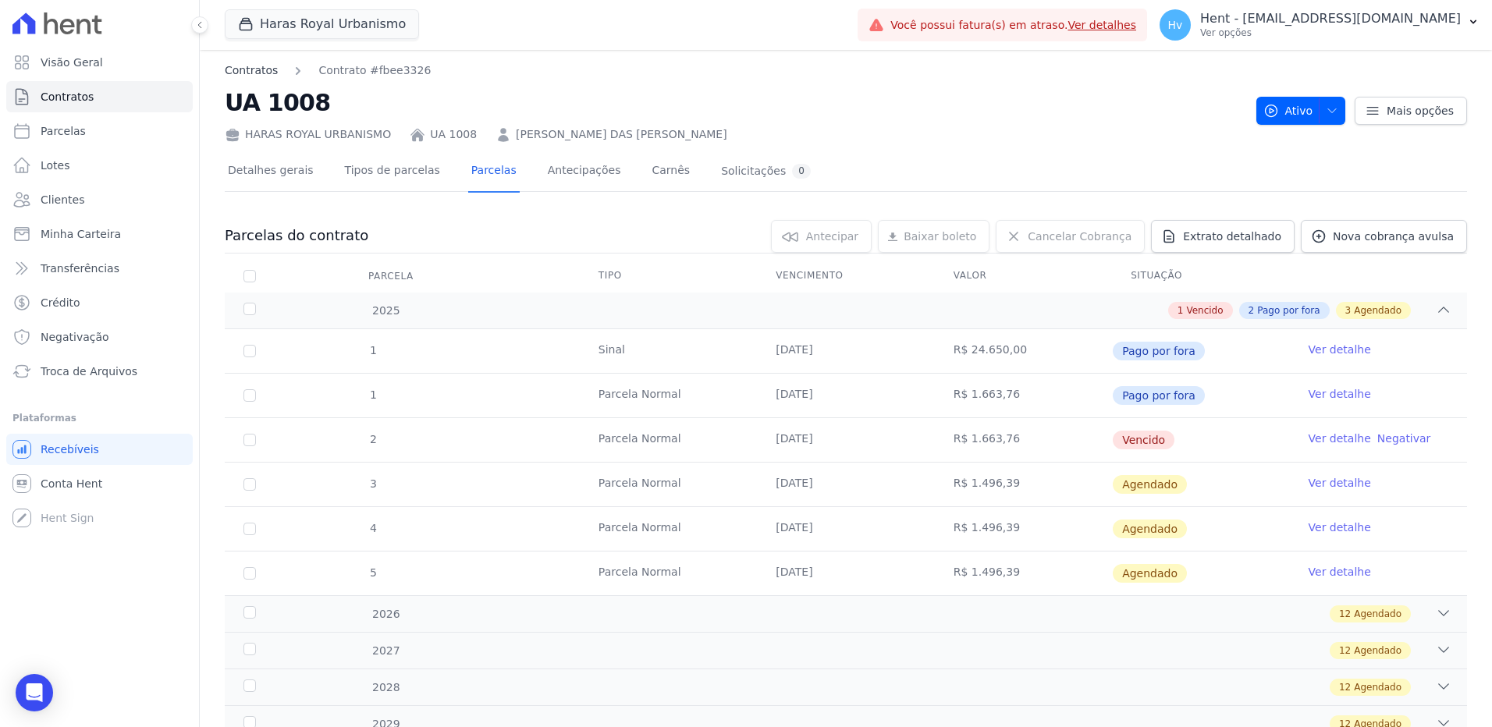
click at [260, 68] on link "Contratos" at bounding box center [251, 70] width 53 height 16
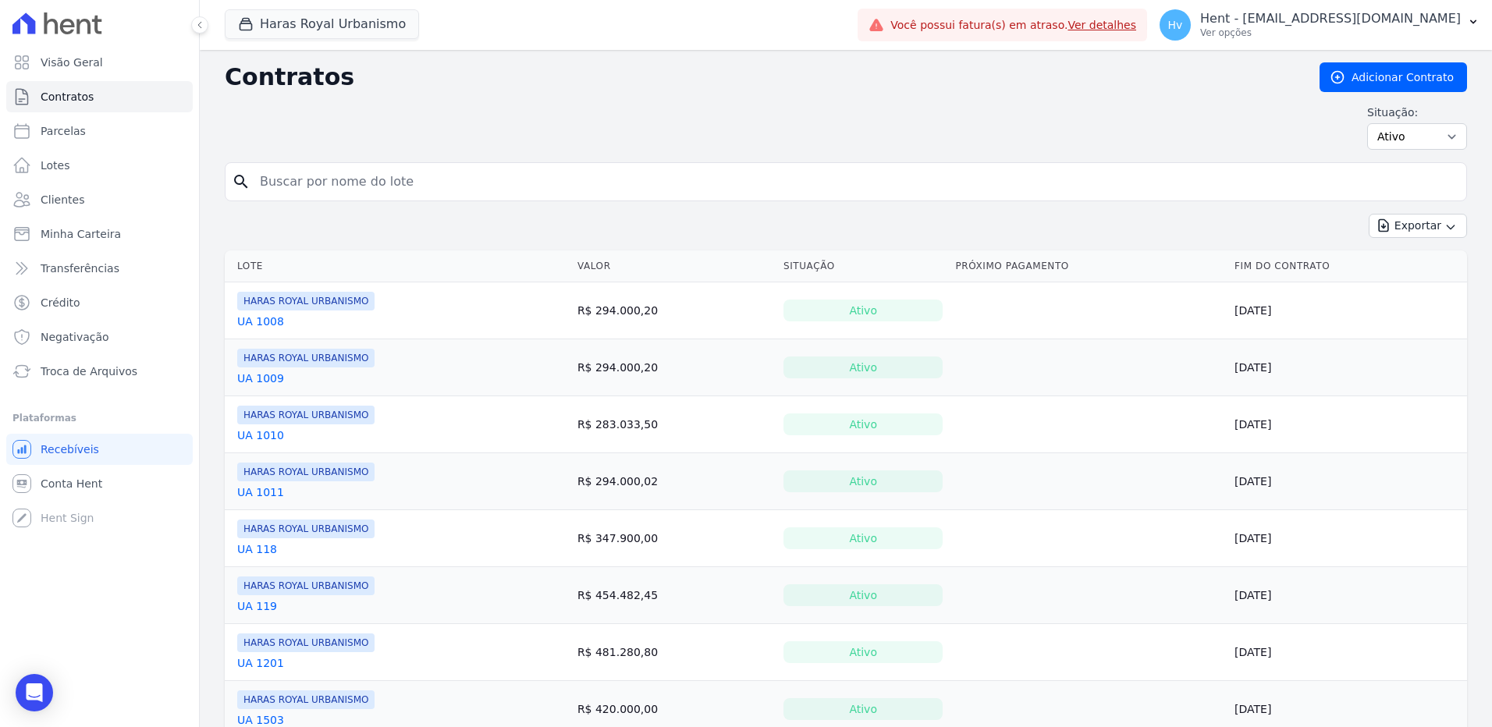
click at [265, 381] on link "UA 1009" at bounding box center [260, 379] width 47 height 16
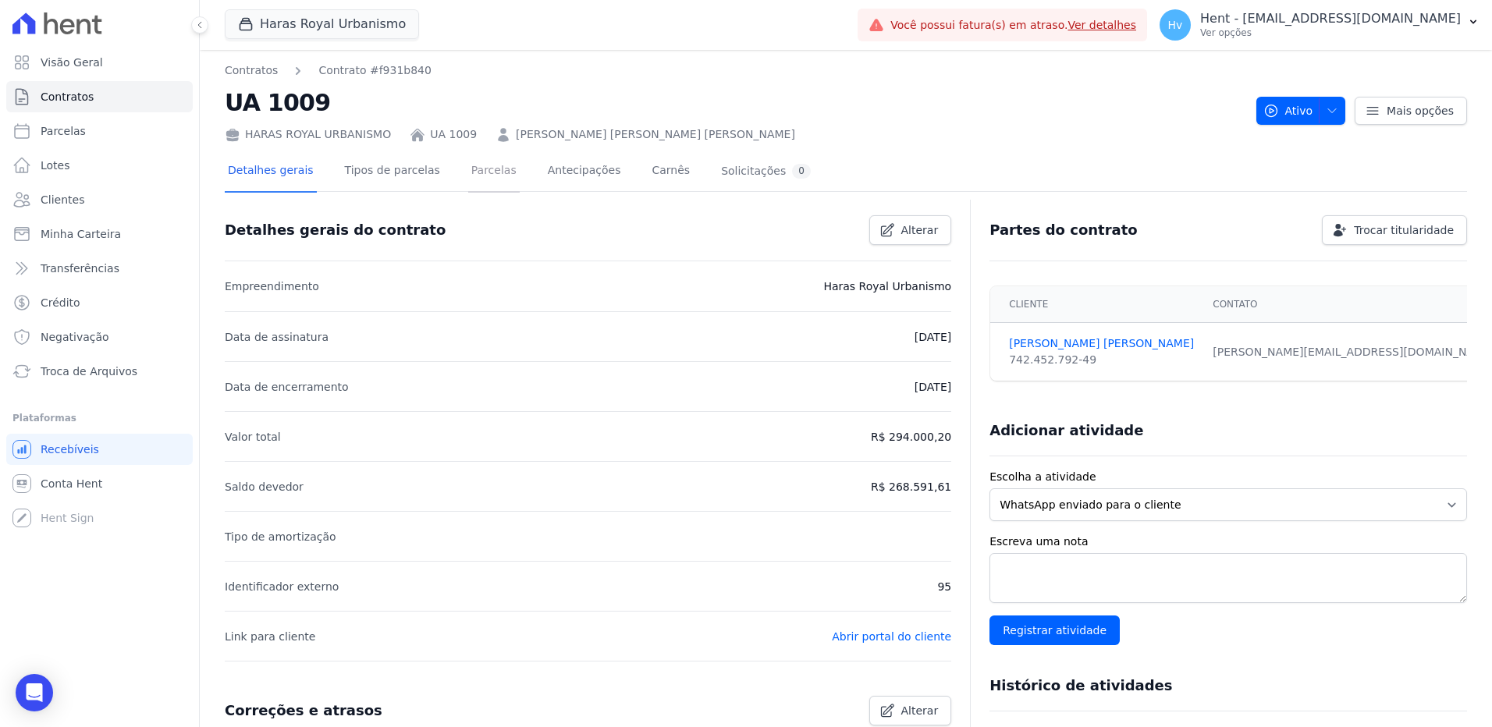
click at [477, 172] on link "Parcelas" at bounding box center [494, 171] width 52 height 41
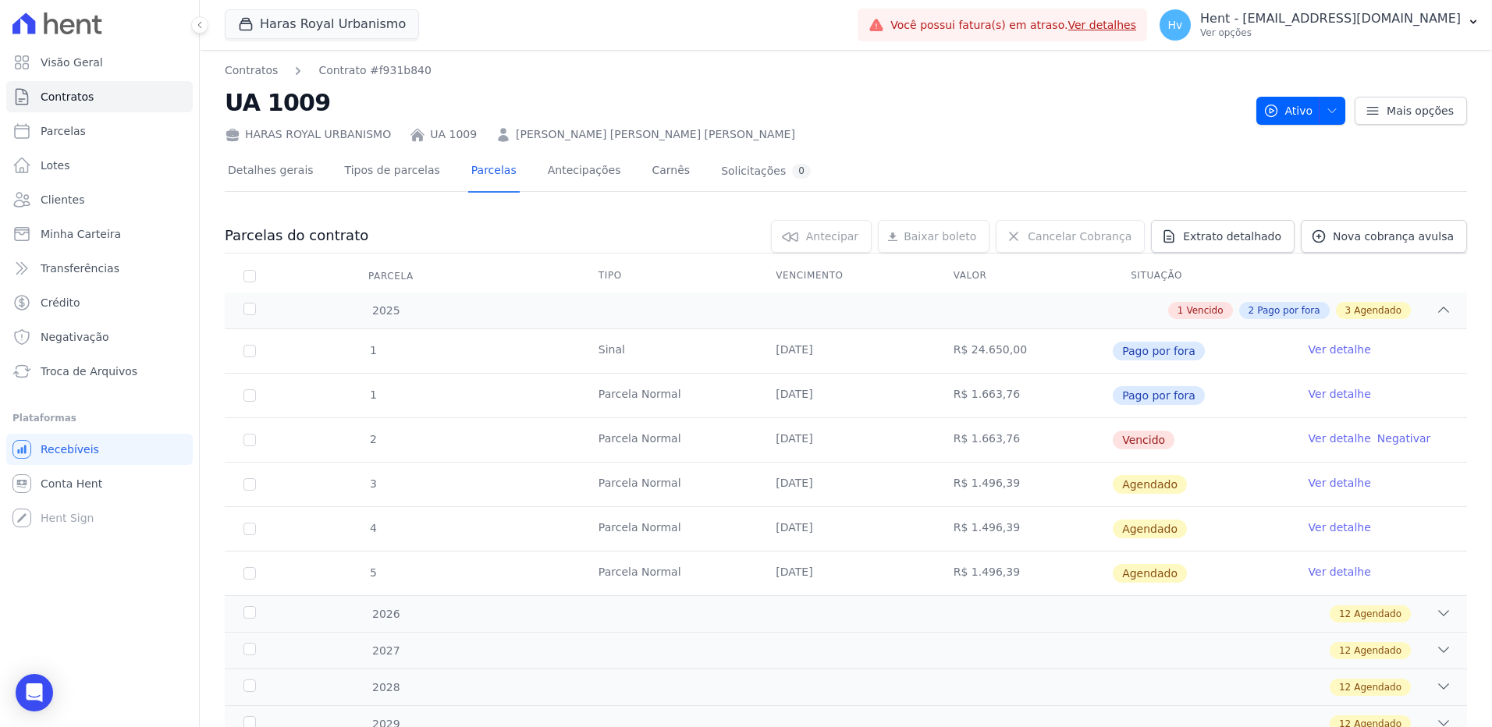
click at [1327, 440] on link "Ver detalhe" at bounding box center [1340, 439] width 62 height 16
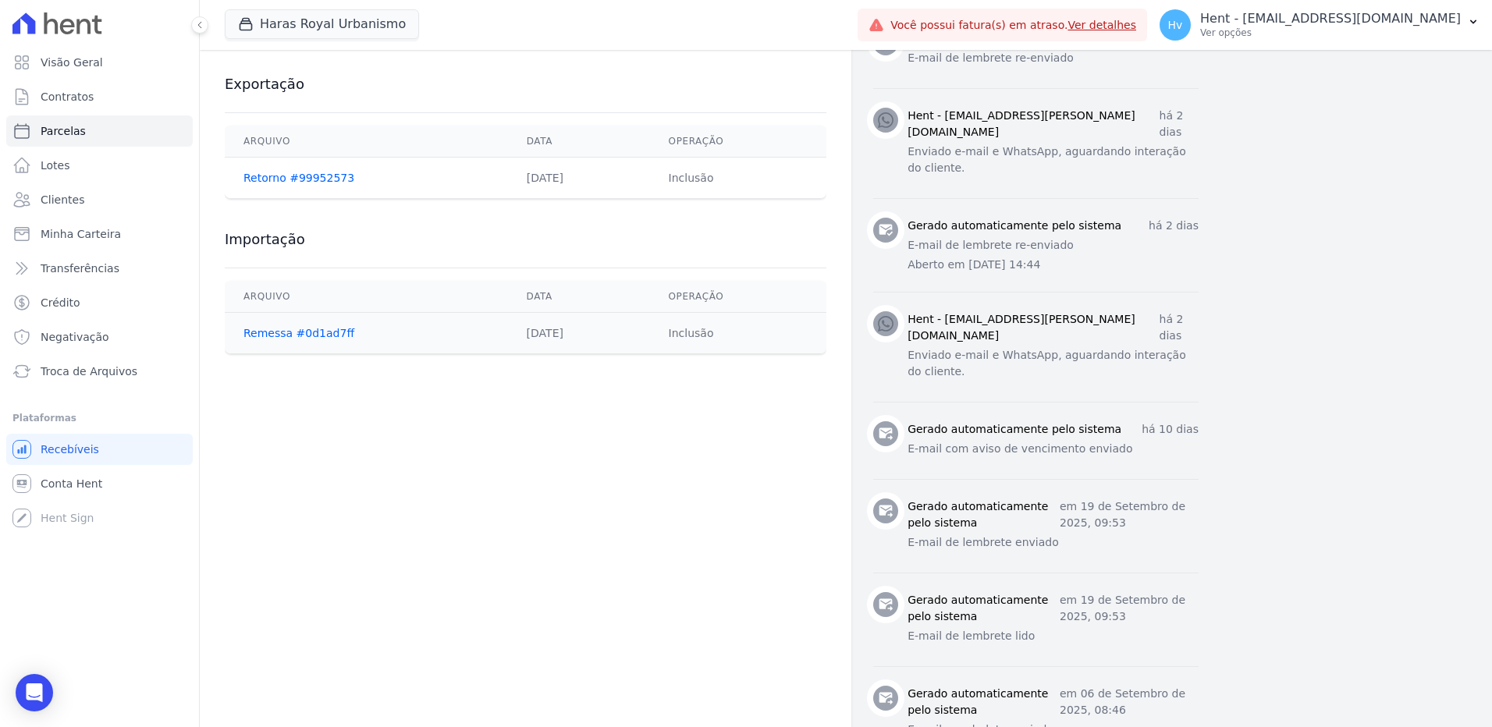
scroll to position [696, 0]
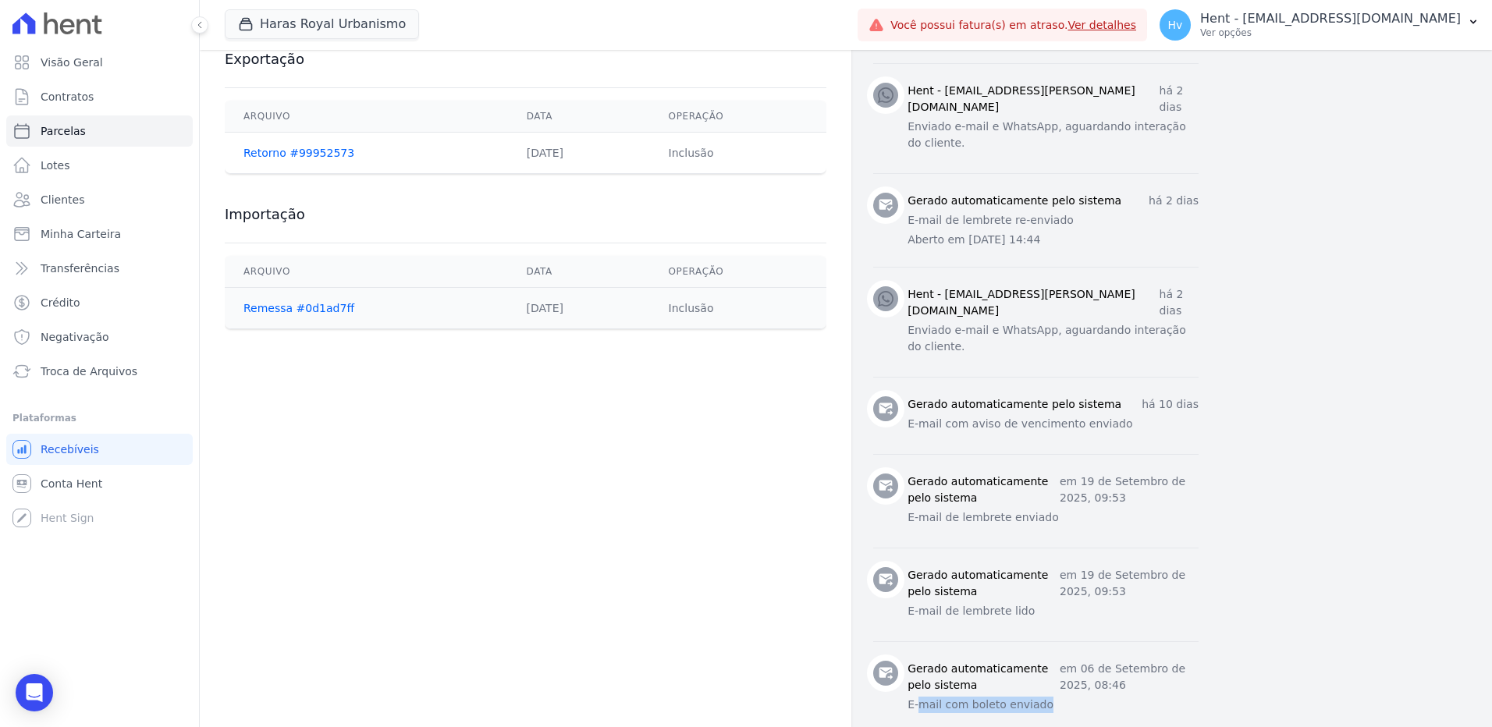
drag, startPoint x: 922, startPoint y: 678, endPoint x: 1039, endPoint y: 680, distance: 117.1
click at [1039, 697] on p "E-mail com boleto enviado" at bounding box center [1053, 705] width 291 height 16
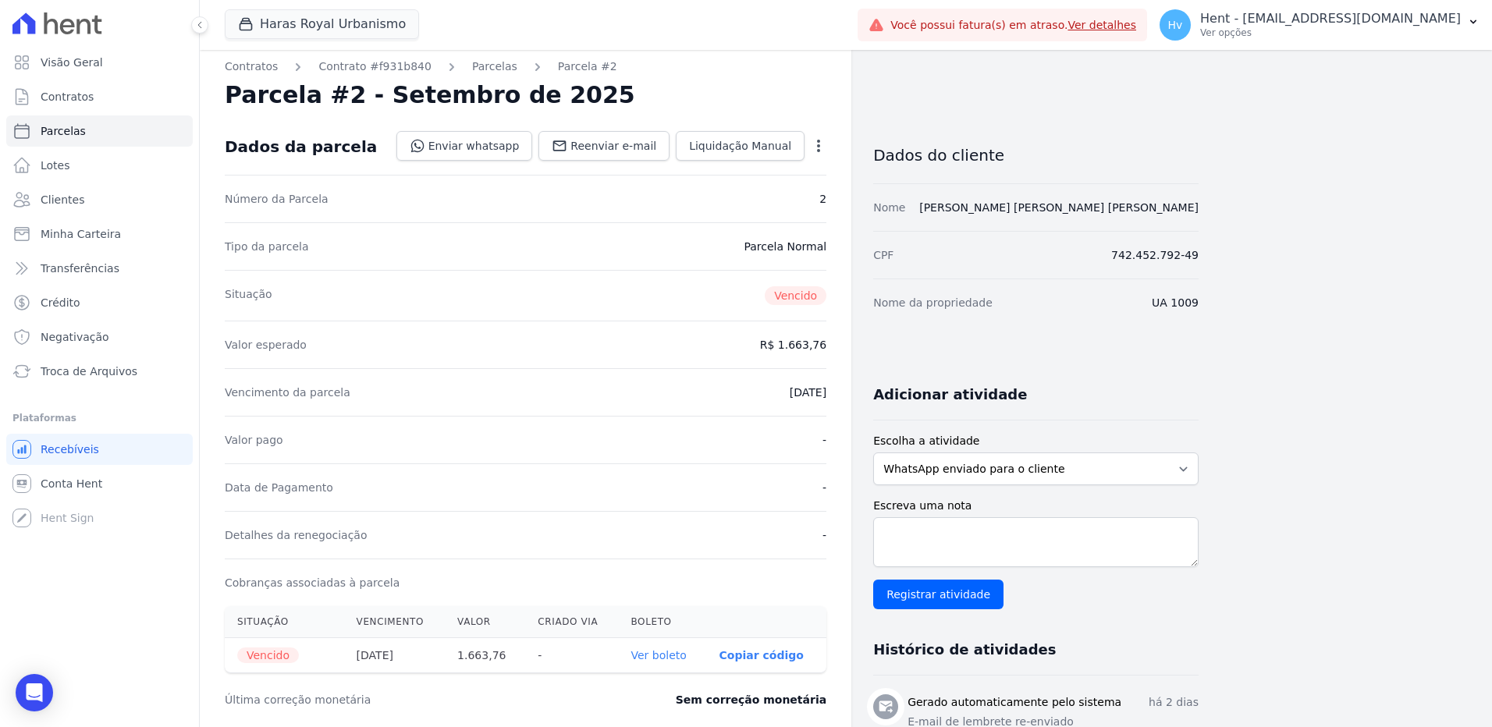
scroll to position [0, 0]
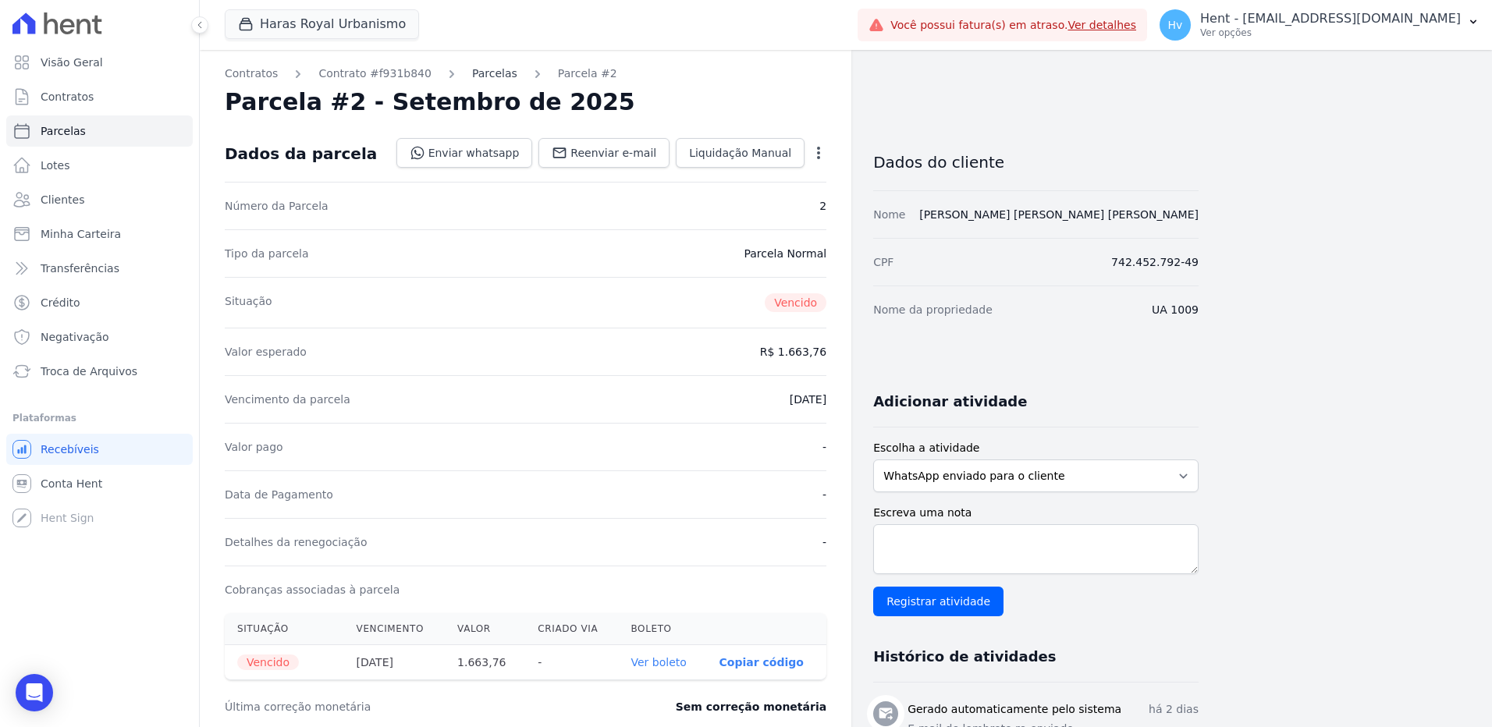
click at [477, 73] on link "Parcelas" at bounding box center [494, 74] width 45 height 16
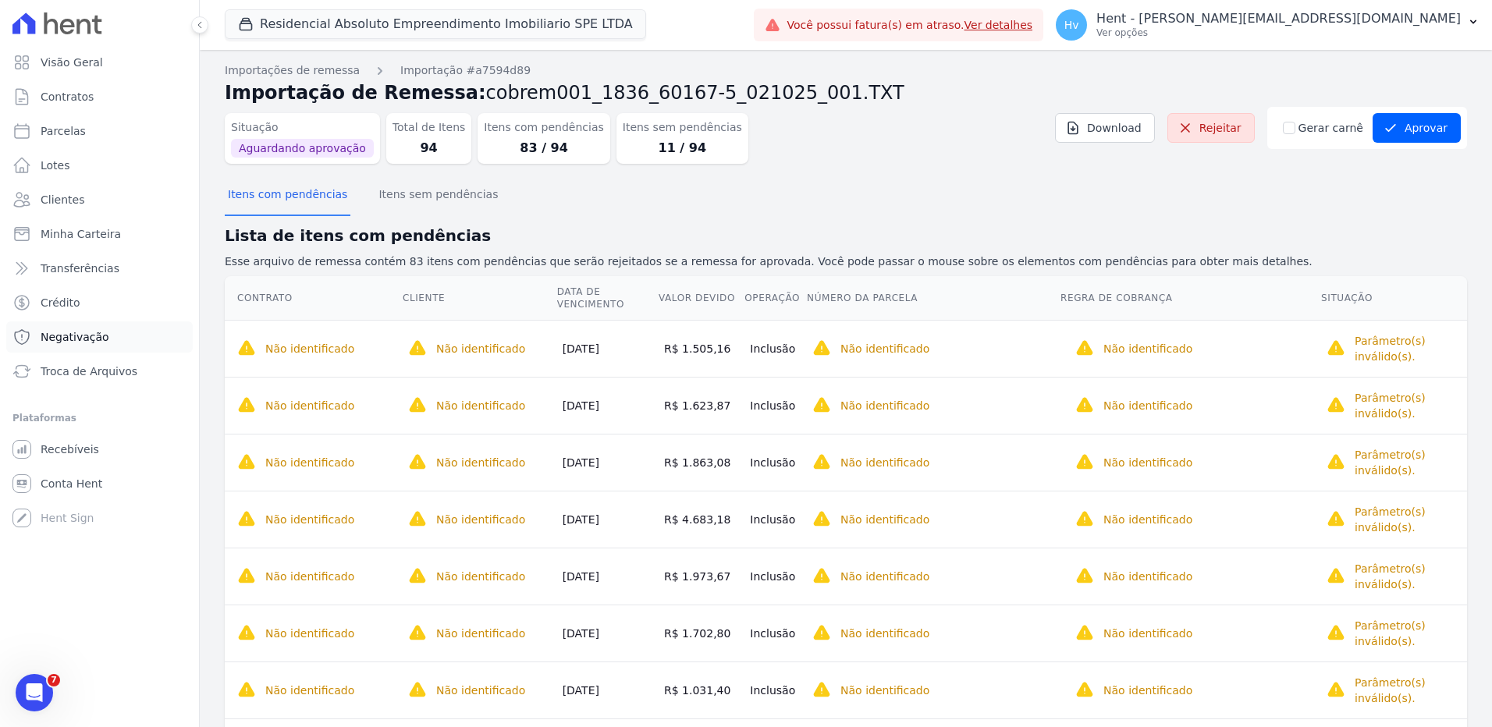
scroll to position [1483, 0]
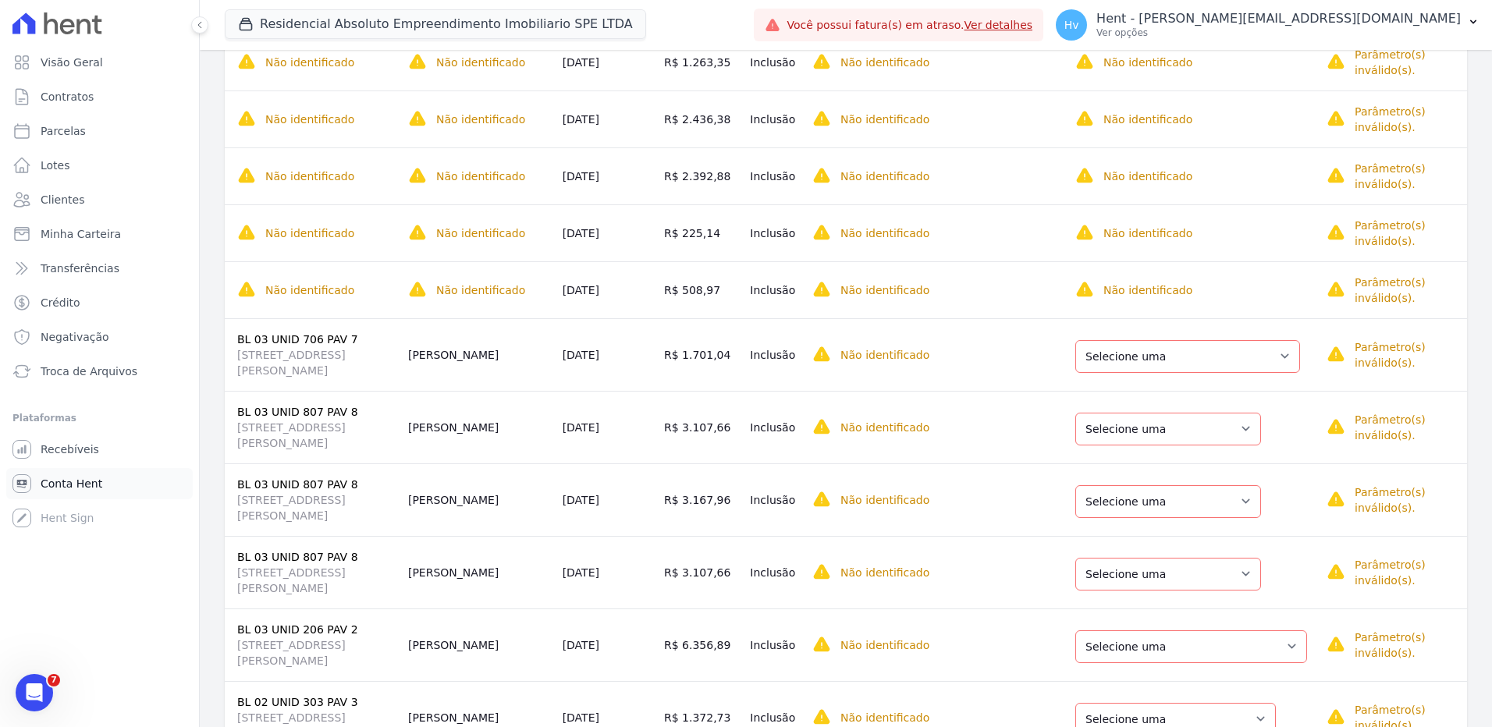
click at [79, 487] on span "Conta Hent" at bounding box center [72, 484] width 62 height 16
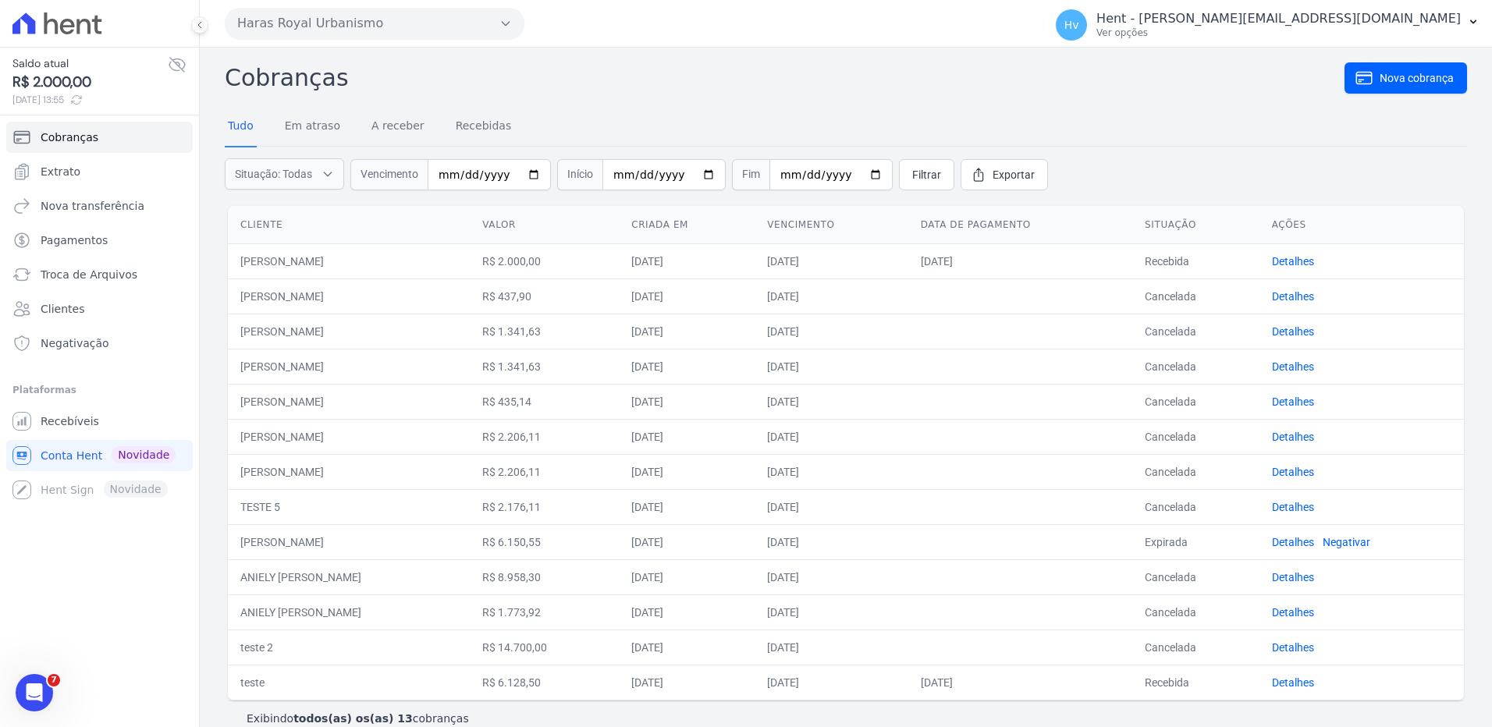
click at [363, 26] on button "Haras Royal Urbanismo" at bounding box center [375, 23] width 300 height 31
click at [353, 17] on button "Haras Royal Urbanismo" at bounding box center [375, 23] width 300 height 31
click at [357, 26] on button "Haras Royal Urbanismo" at bounding box center [375, 23] width 300 height 31
click at [387, 30] on button "Haras Royal Urbanismo" at bounding box center [375, 23] width 300 height 31
click at [531, 41] on div "Haras Royal Urbanismo VASCOCIVITAS ACACIAS EMPREENDIMENTOS IMOBILIARIOS SPE LTD…" at bounding box center [631, 23] width 812 height 48
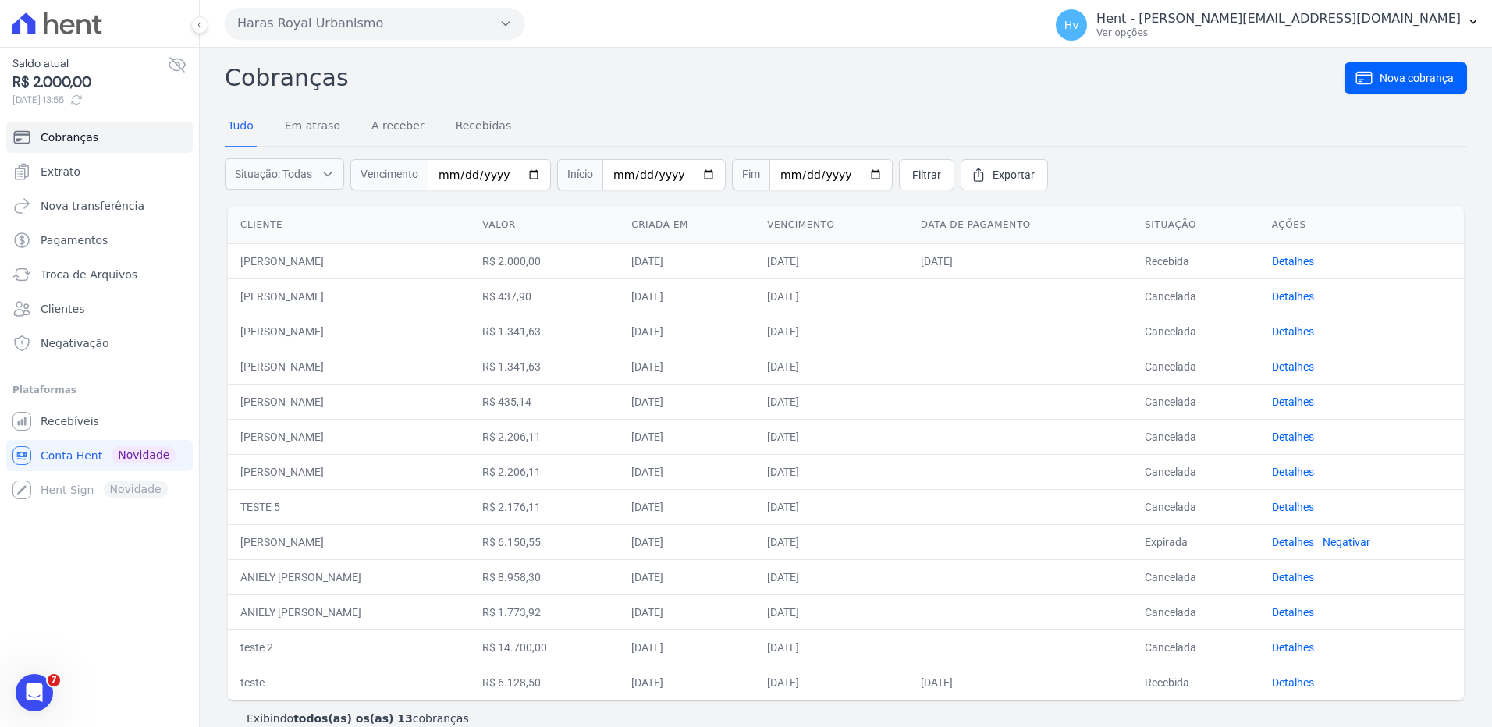
click at [513, 26] on button "Haras Royal Urbanismo" at bounding box center [375, 23] width 300 height 31
click at [90, 179] on link "Extrato" at bounding box center [99, 171] width 187 height 31
click at [90, 137] on span "Cobranças" at bounding box center [70, 138] width 58 height 16
click at [346, 31] on button "Haras Royal Urbanismo" at bounding box center [375, 23] width 300 height 31
click at [354, 22] on button "Haras Royal Urbanismo" at bounding box center [375, 23] width 300 height 31
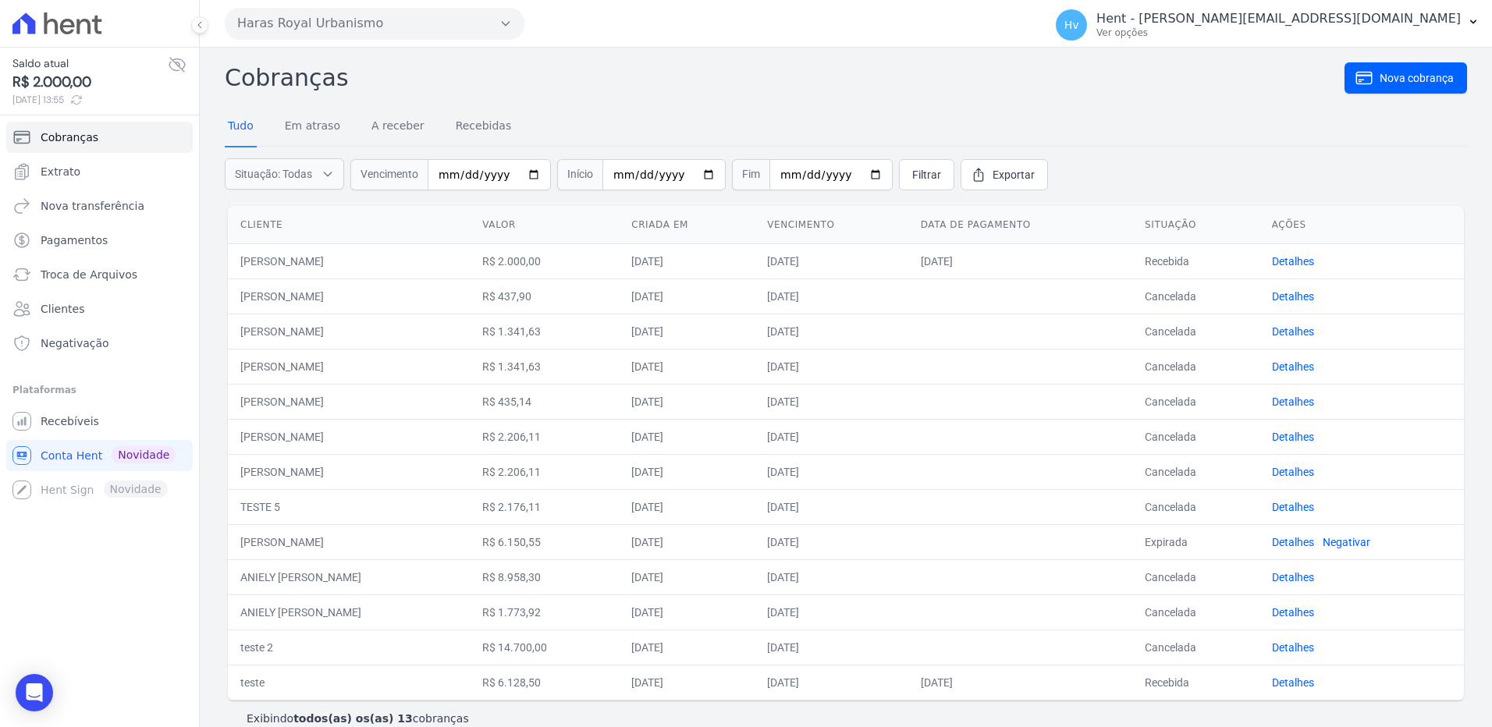
click at [354, 22] on button "Haras Royal Urbanismo" at bounding box center [375, 23] width 300 height 31
click at [304, 14] on button "Haras Royal Urbanismo" at bounding box center [375, 23] width 300 height 31
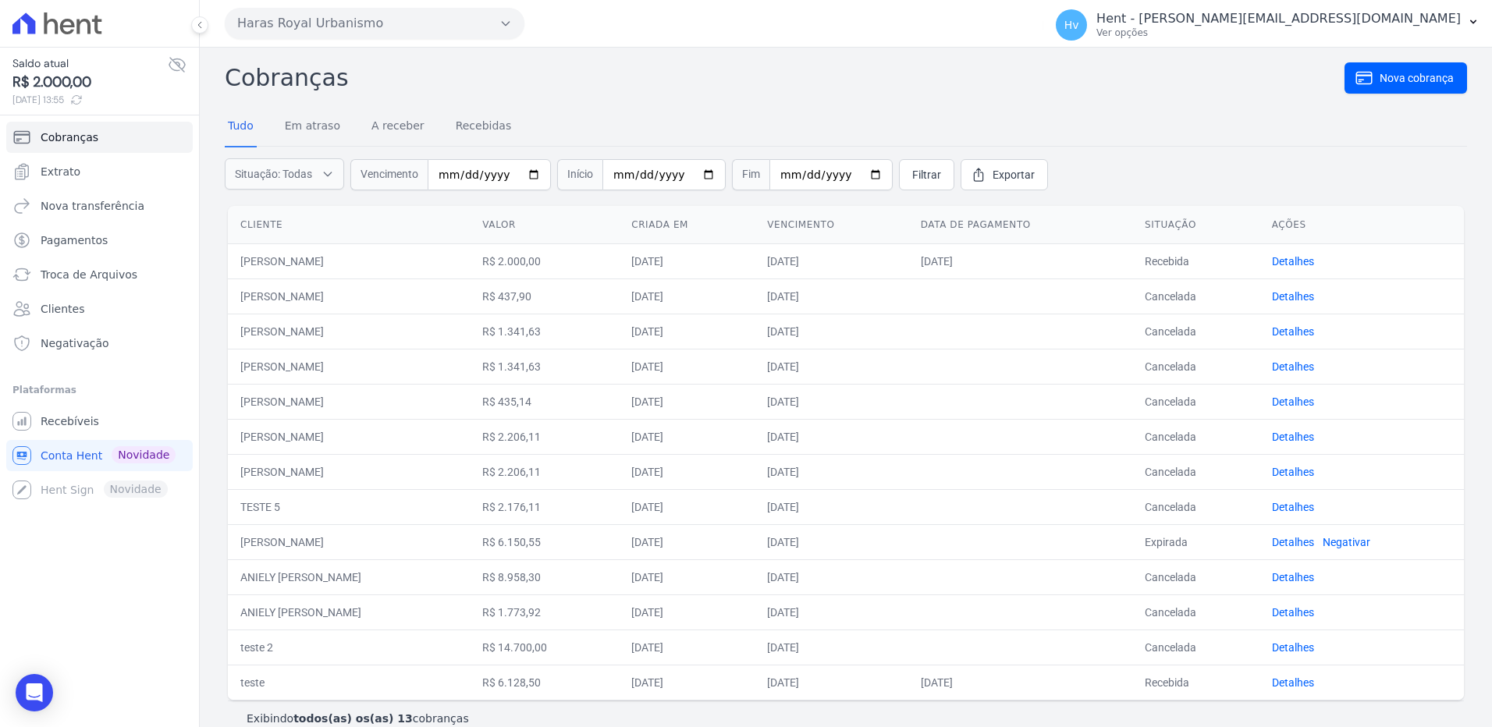
click at [304, 13] on button "Haras Royal Urbanismo" at bounding box center [375, 23] width 300 height 31
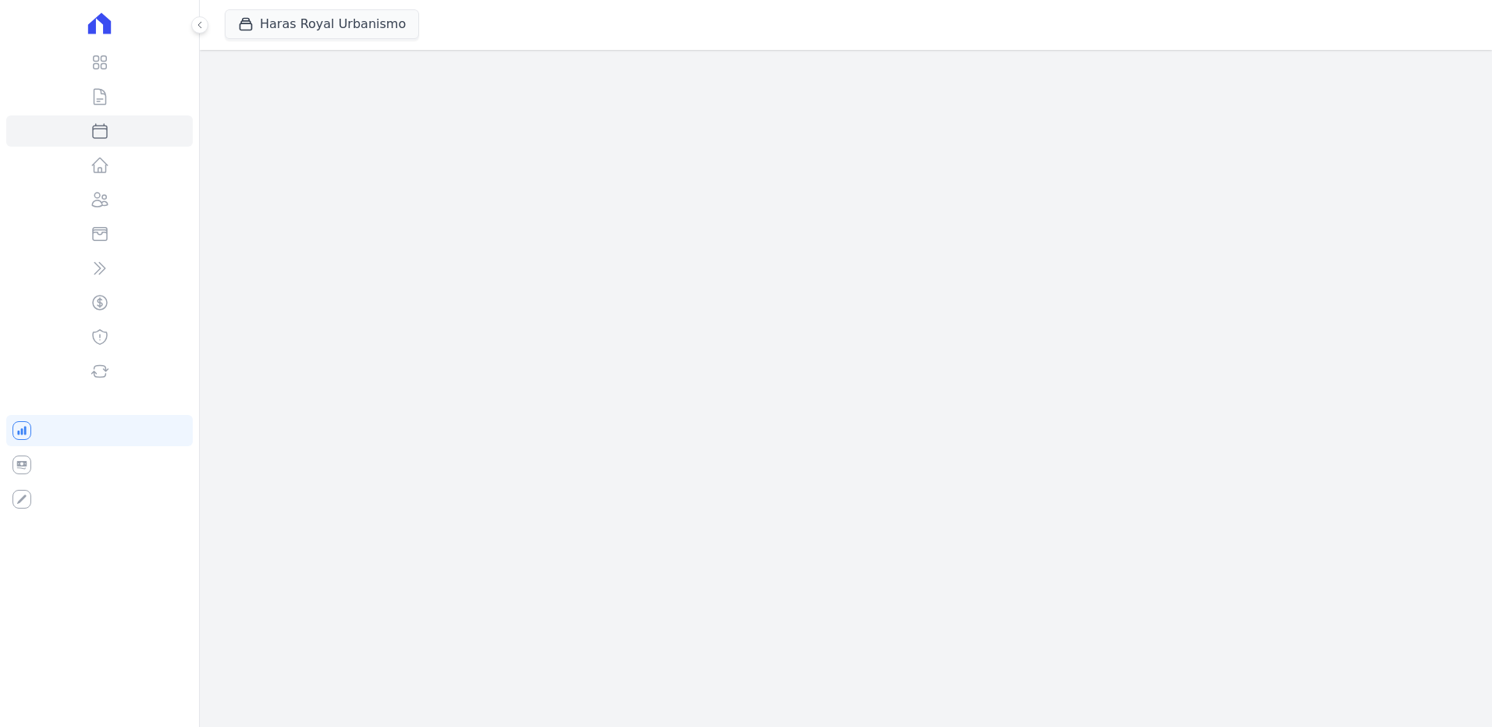
select select
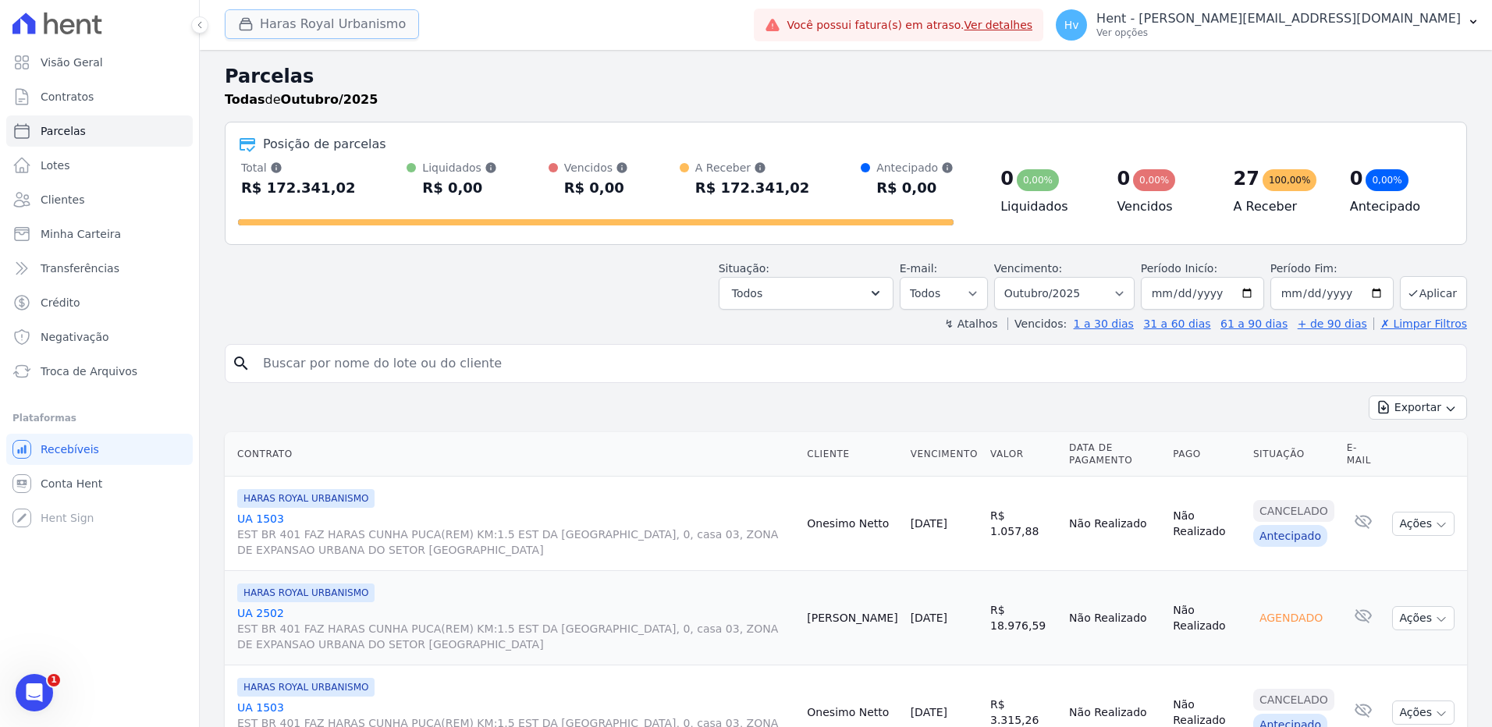
click at [336, 18] on button "Haras Royal Urbanismo" at bounding box center [322, 24] width 194 height 30
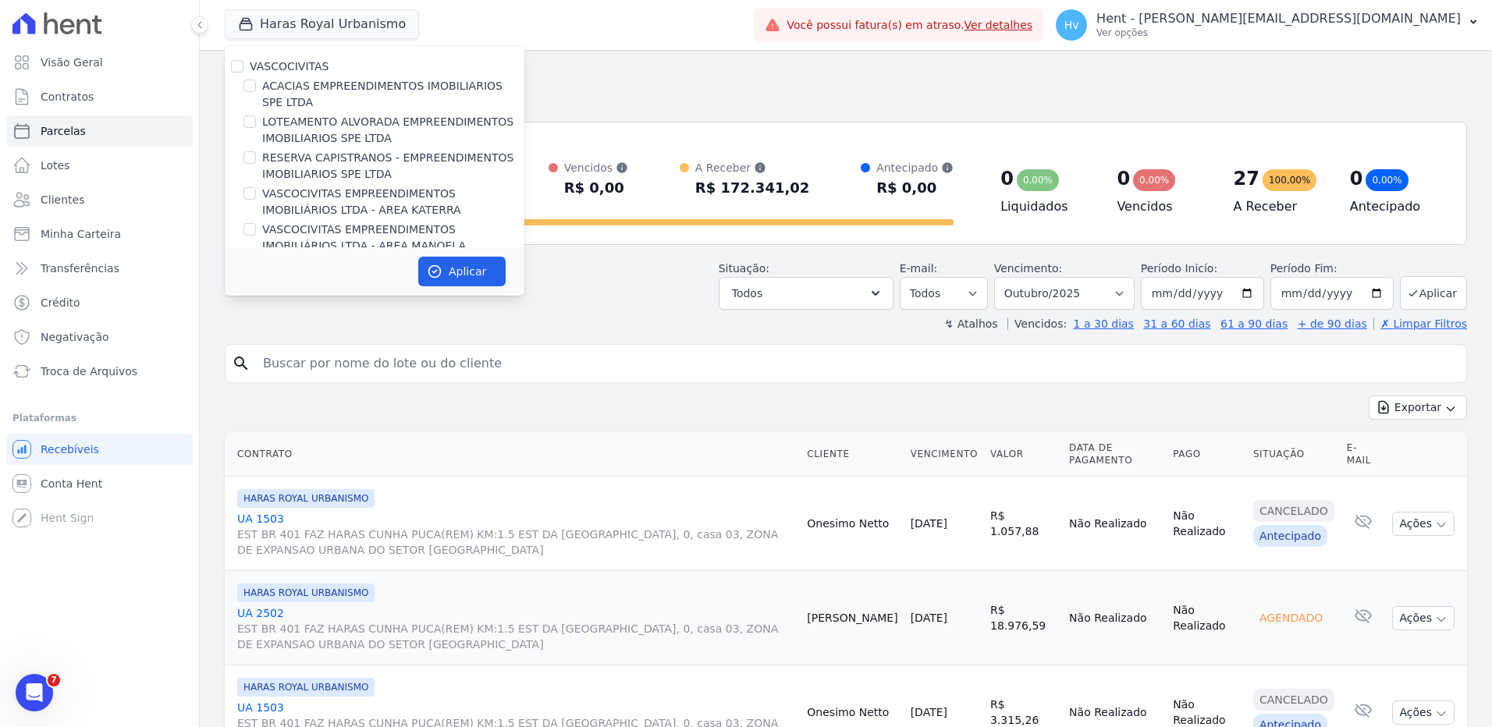
click at [108, 575] on div "Visão Geral Contratos [GEOGRAPHIC_DATA] Lotes Clientes Minha Carteira Transferê…" at bounding box center [99, 363] width 199 height 727
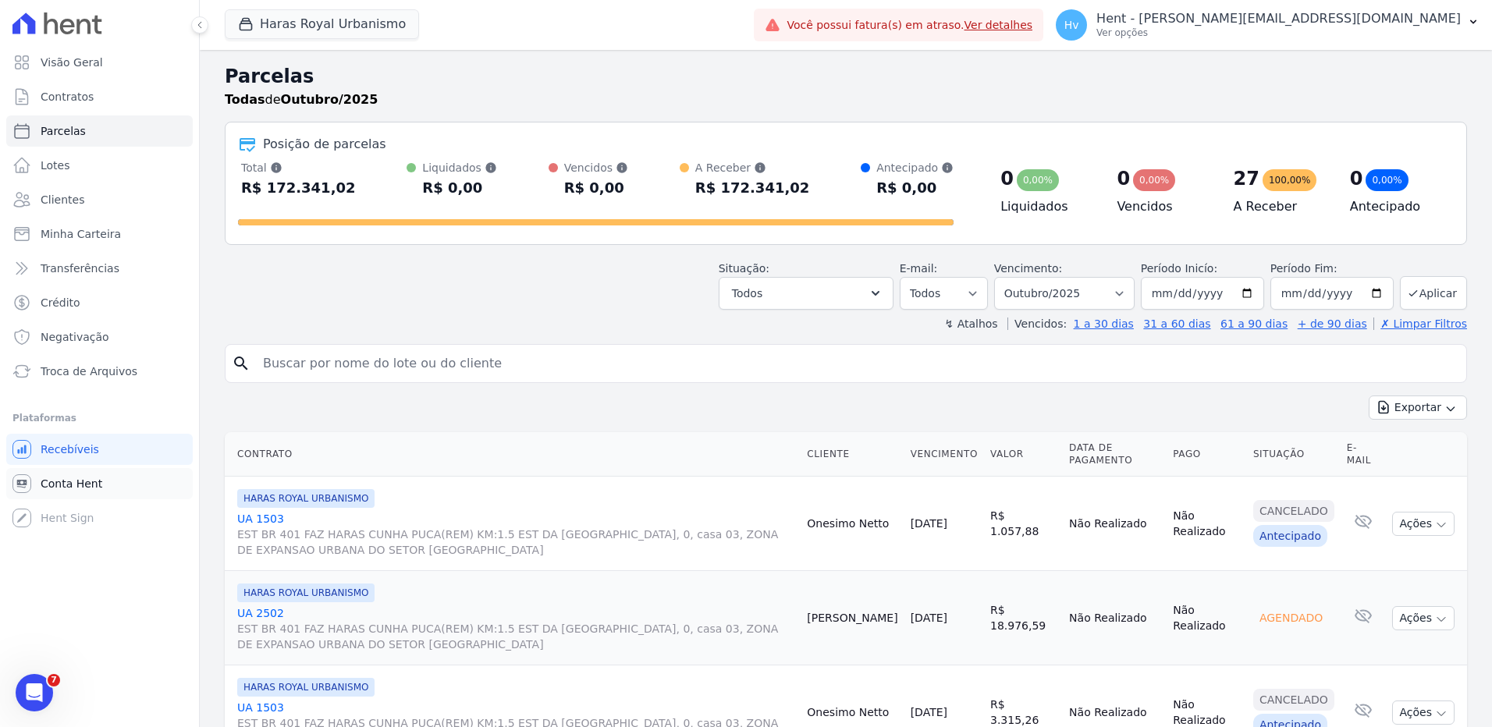
click at [82, 469] on link "Conta Hent" at bounding box center [99, 483] width 187 height 31
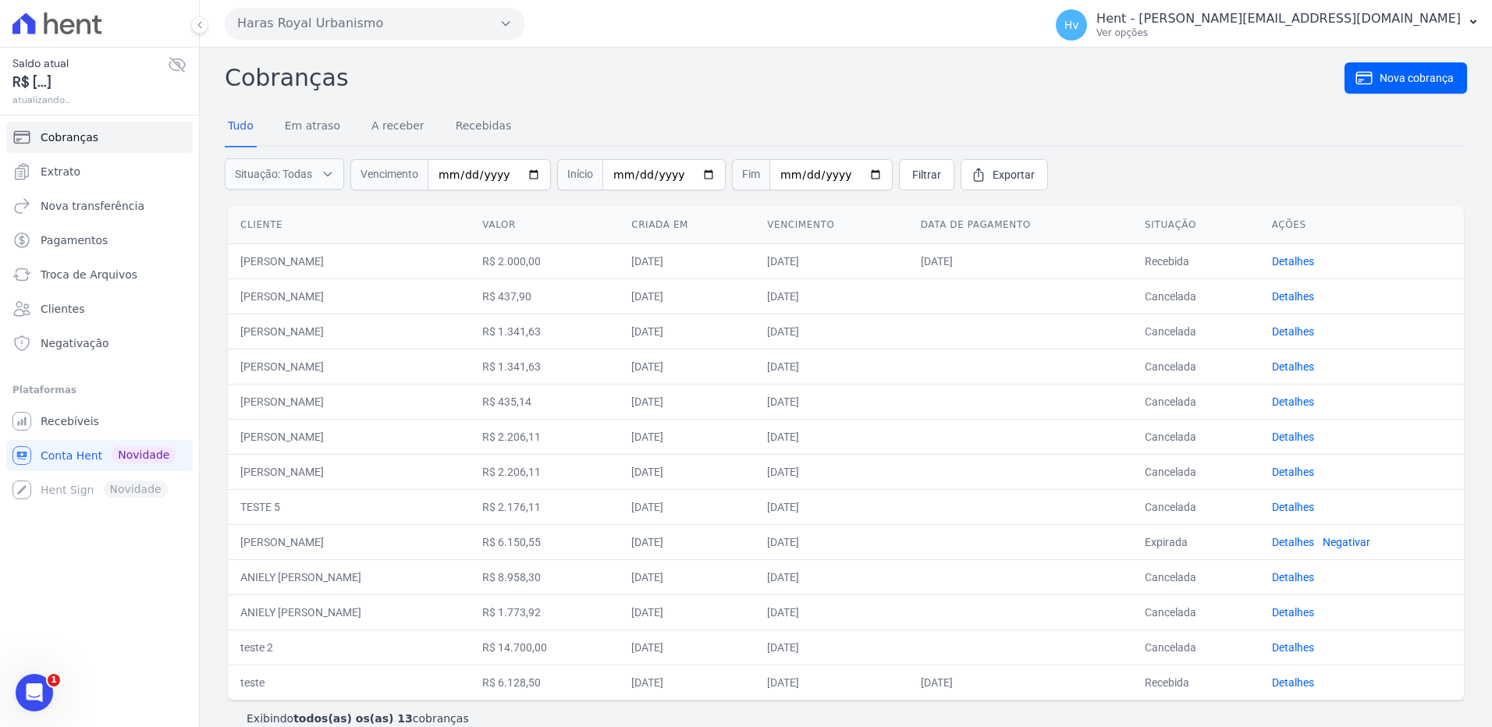
click at [378, 27] on button "Haras Royal Urbanismo" at bounding box center [375, 23] width 300 height 31
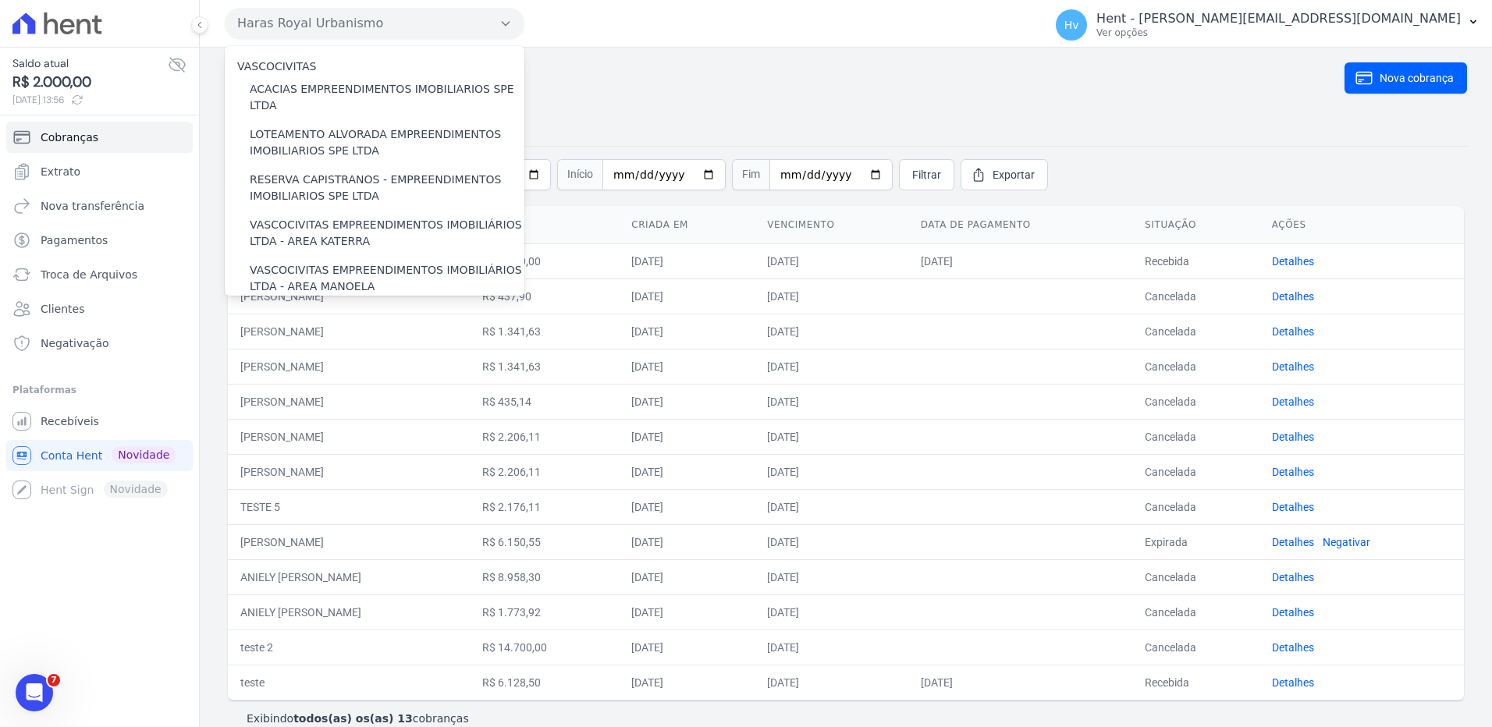
click at [431, 26] on button "Haras Royal Urbanismo" at bounding box center [375, 23] width 300 height 31
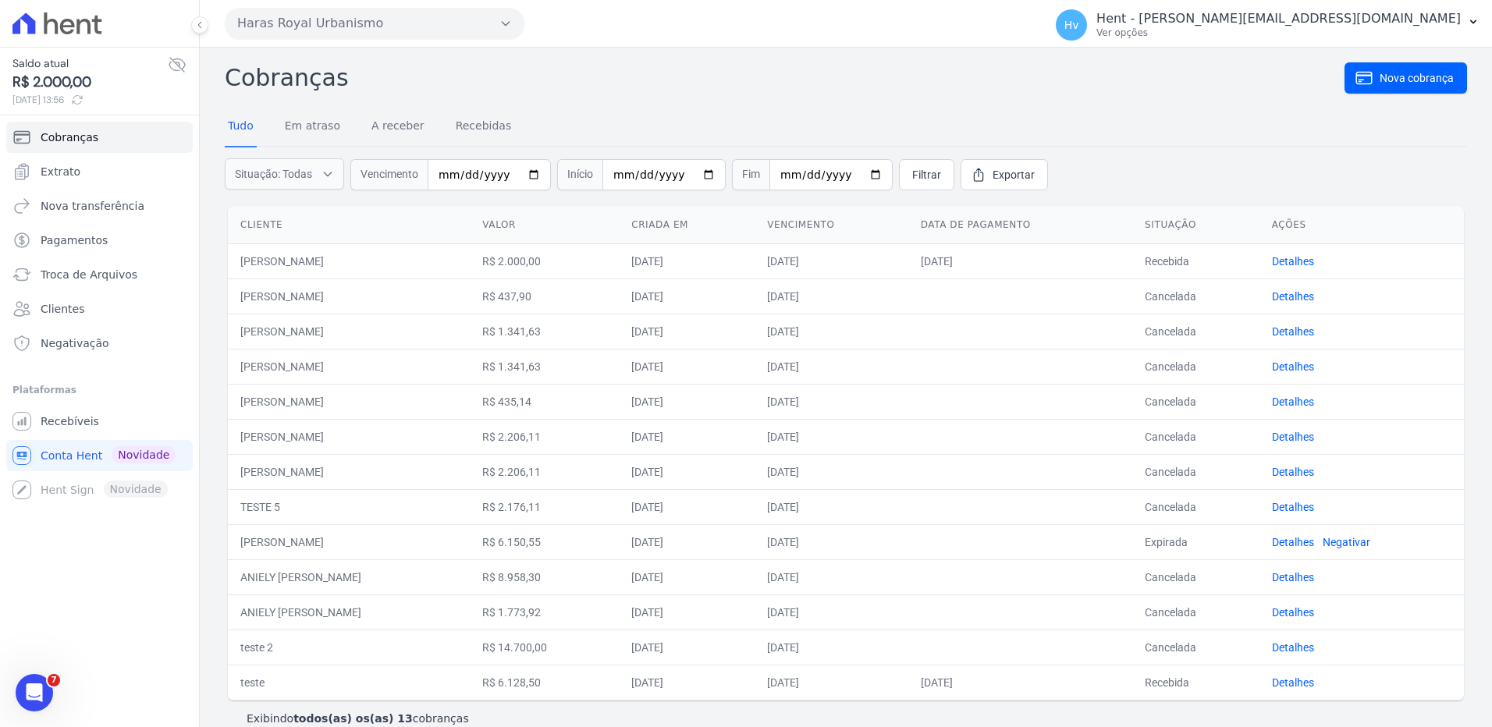
click at [431, 26] on button "Haras Royal Urbanismo" at bounding box center [375, 23] width 300 height 31
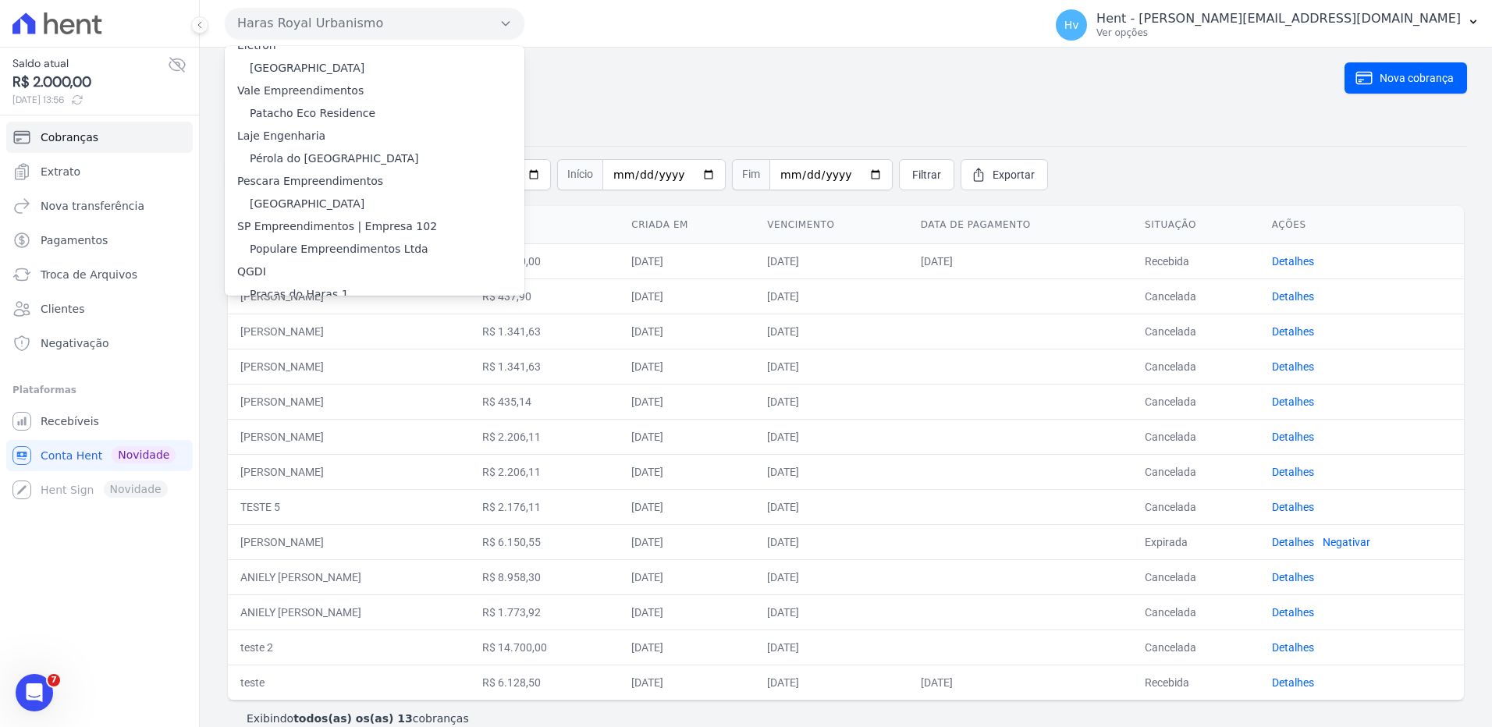
scroll to position [14140, 0]
click at [321, 480] on label "RESIDENCIAL ABSOLUTO EMPREENDIMENTO IMOBILIARIO SPE LTDA" at bounding box center [387, 496] width 275 height 33
click at [0, 0] on input "RESIDENCIAL ABSOLUTO EMPREENDIMENTO IMOBILIARIO SPE LTDA" at bounding box center [0, 0] width 0 height 0
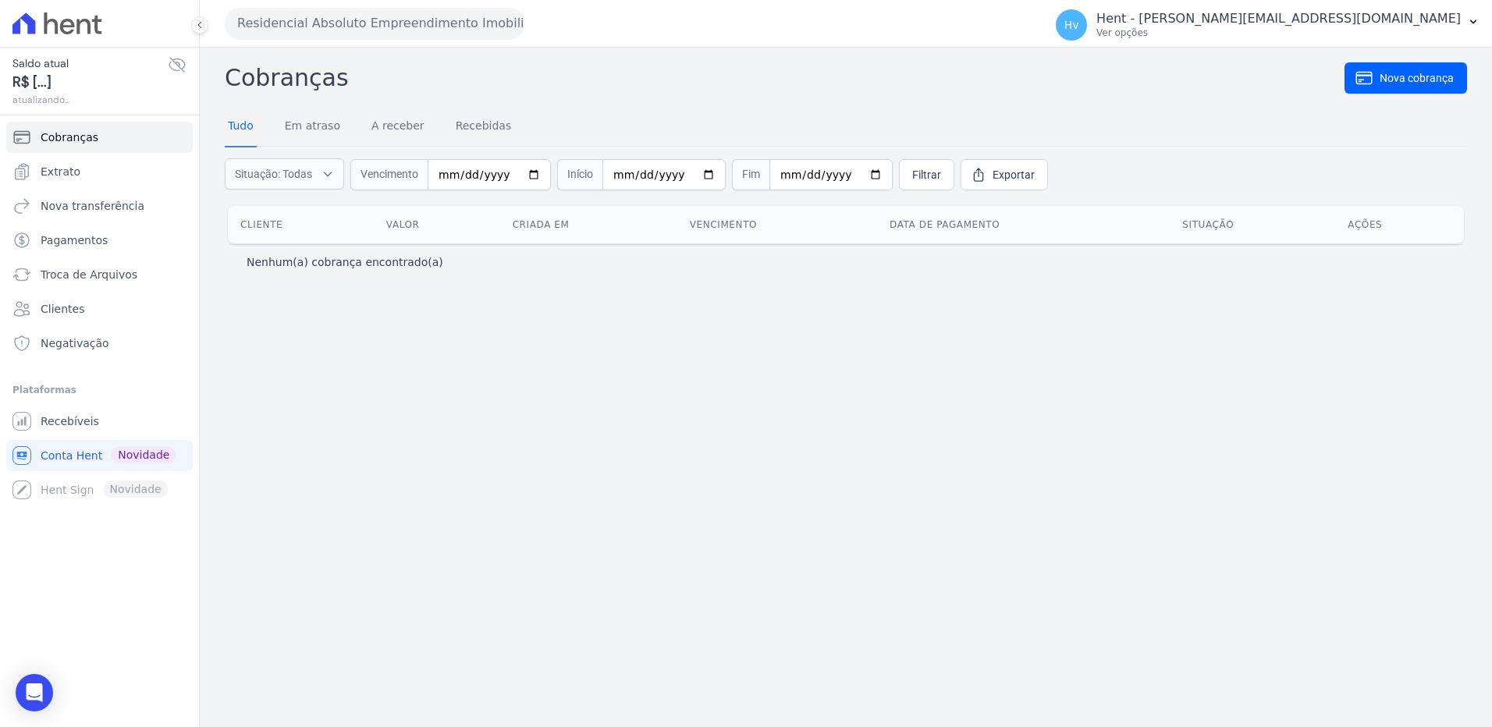
click at [179, 62] on icon at bounding box center [177, 64] width 19 height 19
click at [174, 59] on icon at bounding box center [177, 64] width 19 height 19
click at [70, 419] on span "Recebíveis" at bounding box center [70, 422] width 59 height 16
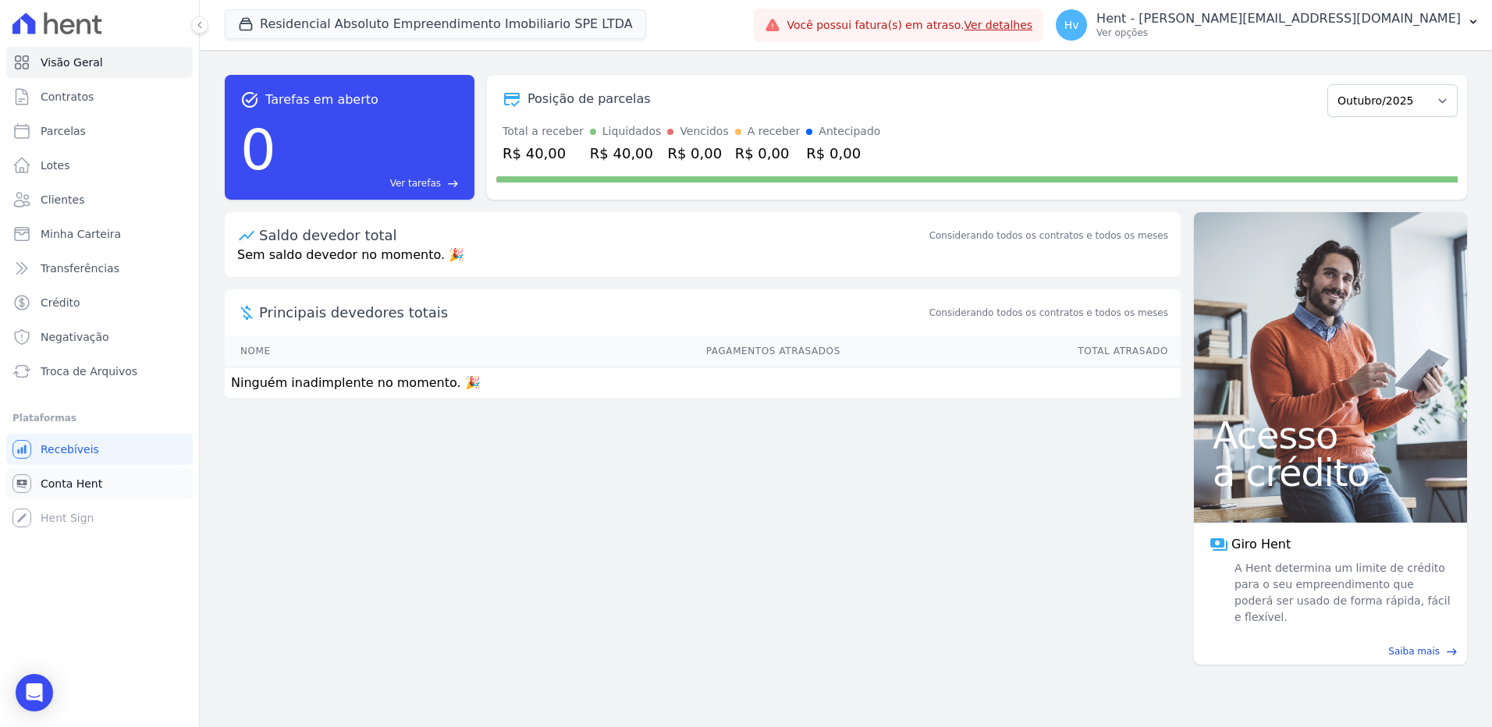
click at [79, 479] on span "Conta Hent" at bounding box center [72, 484] width 62 height 16
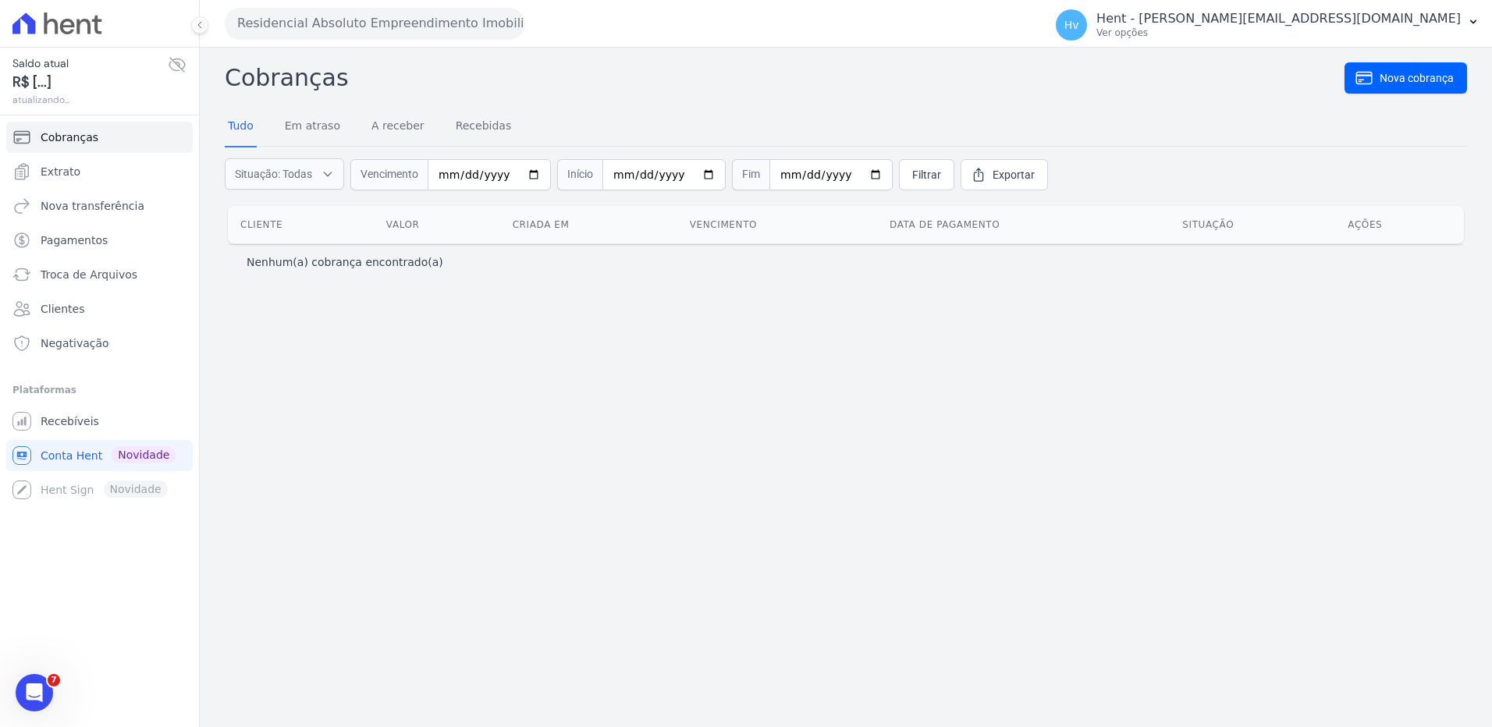
click at [185, 66] on icon at bounding box center [177, 65] width 16 height 14
click at [185, 66] on icon at bounding box center [177, 65] width 16 height 12
click at [558, 559] on div "Cobranças Nova cobrança Tudo Em atraso A receber Recebidas Situação: Todas Em a…" at bounding box center [846, 388] width 1292 height 680
drag, startPoint x: 689, startPoint y: 554, endPoint x: 538, endPoint y: 269, distance: 322.2
click at [690, 554] on div "Cobranças Nova cobrança Tudo Em atraso A receber Recebidas Situação: Todas Em a…" at bounding box center [846, 388] width 1292 height 680
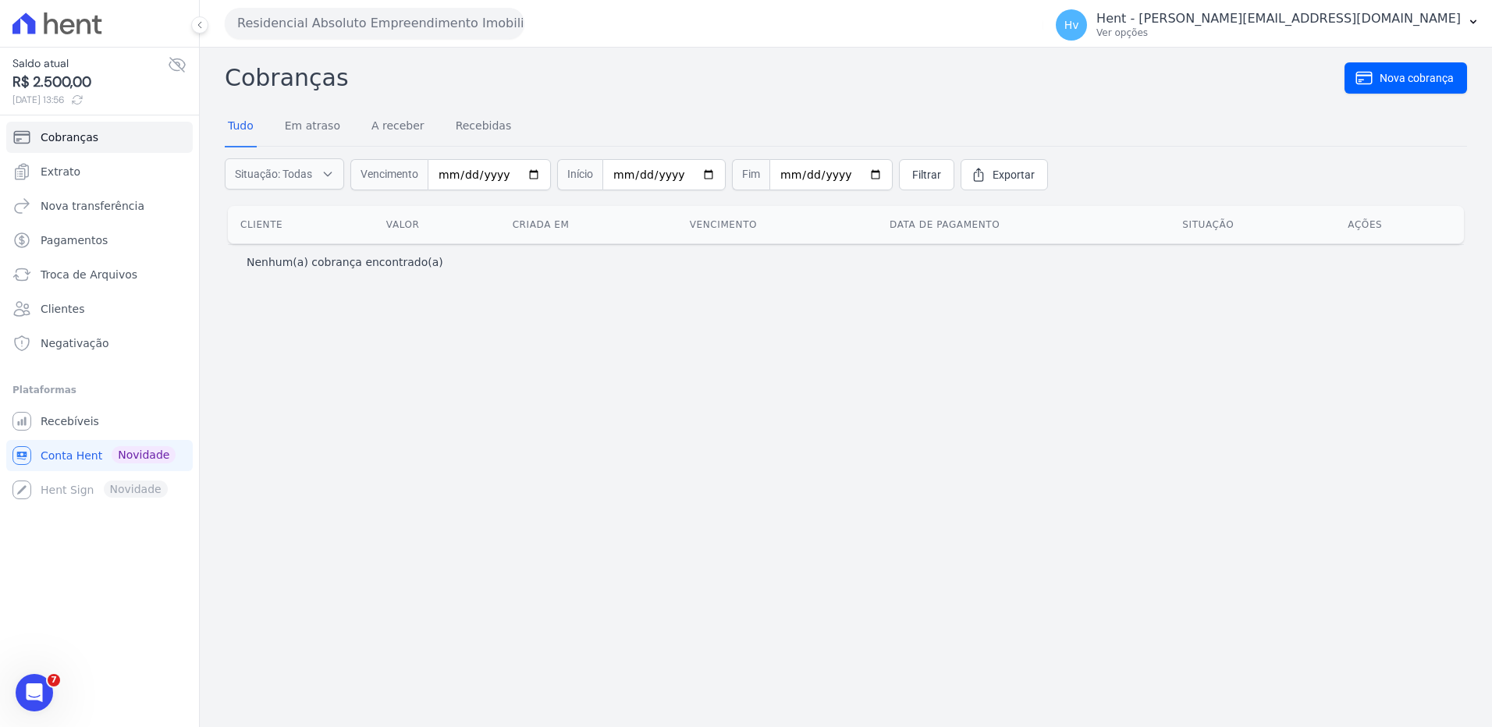
drag, startPoint x: 757, startPoint y: 499, endPoint x: 478, endPoint y: 329, distance: 326.4
click at [757, 498] on div "Cobranças Nova cobrança Tudo Em atraso A receber Recebidas Situação: Todas Em a…" at bounding box center [846, 388] width 1292 height 680
click at [679, 381] on div "Cobranças Nova cobrança Tudo Em atraso A receber Recebidas Situação: Todas Em a…" at bounding box center [846, 388] width 1292 height 680
click at [1114, 396] on div "Cobranças Nova cobrança Tudo Em atraso A receber Recebidas Situação: Todas Em a…" at bounding box center [846, 388] width 1292 height 680
click at [595, 427] on div "Cobranças Nova cobrança Tudo Em atraso A receber Recebidas Situação: Todas Em a…" at bounding box center [846, 388] width 1292 height 680
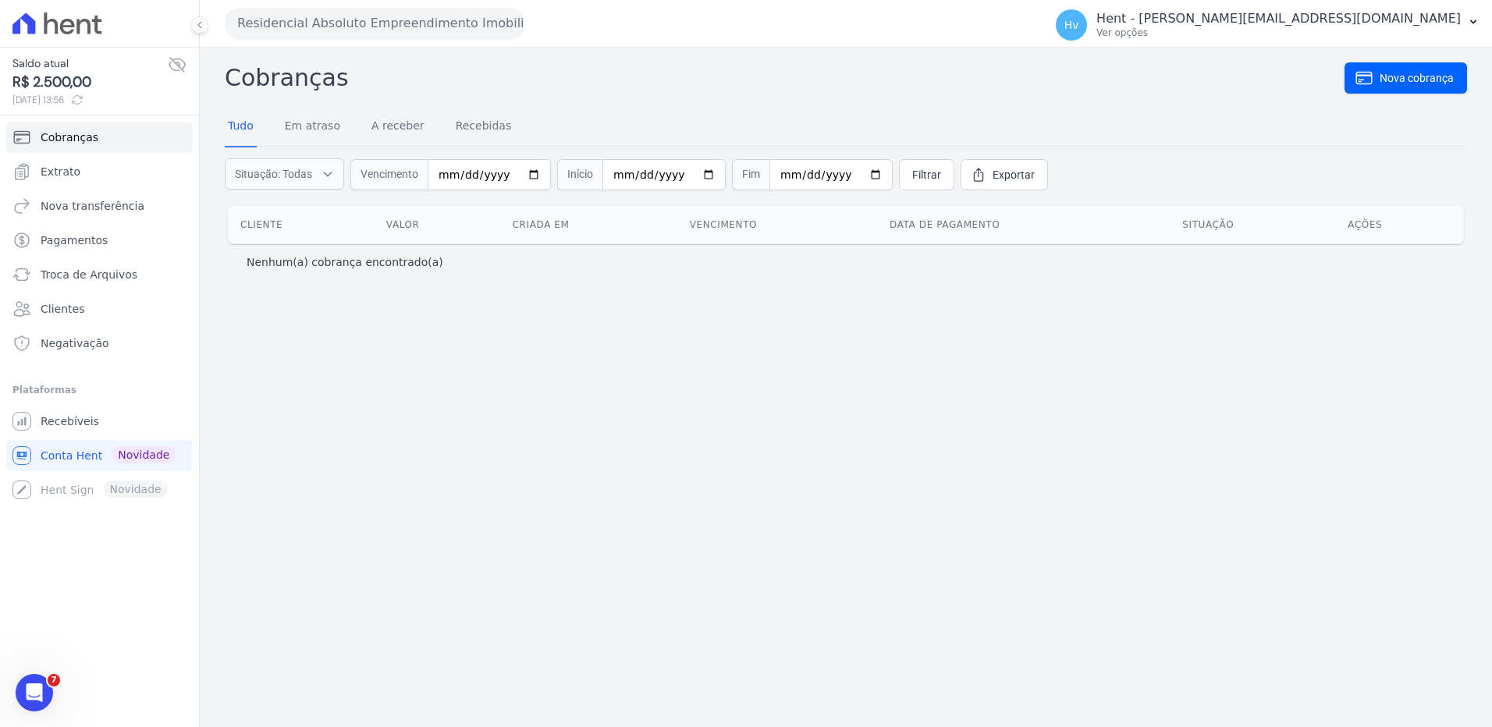
click at [691, 363] on div "Cobranças Nova cobrança Tudo Em atraso A receber Recebidas Situação: Todas Em a…" at bounding box center [846, 388] width 1292 height 680
click at [669, 326] on div "Cobranças Nova cobrança Tudo Em atraso A receber Recebidas Situação: Todas Em a…" at bounding box center [846, 388] width 1292 height 680
click at [613, 346] on div "Cobranças Nova cobrança Tudo Em atraso A receber Recebidas Situação: Todas Em a…" at bounding box center [846, 388] width 1292 height 680
click at [422, 477] on div "Cobranças Nova cobrança Tudo Em atraso A receber Recebidas Situação: Todas Em a…" at bounding box center [846, 388] width 1292 height 680
drag, startPoint x: 645, startPoint y: 406, endPoint x: 673, endPoint y: 402, distance: 28.4
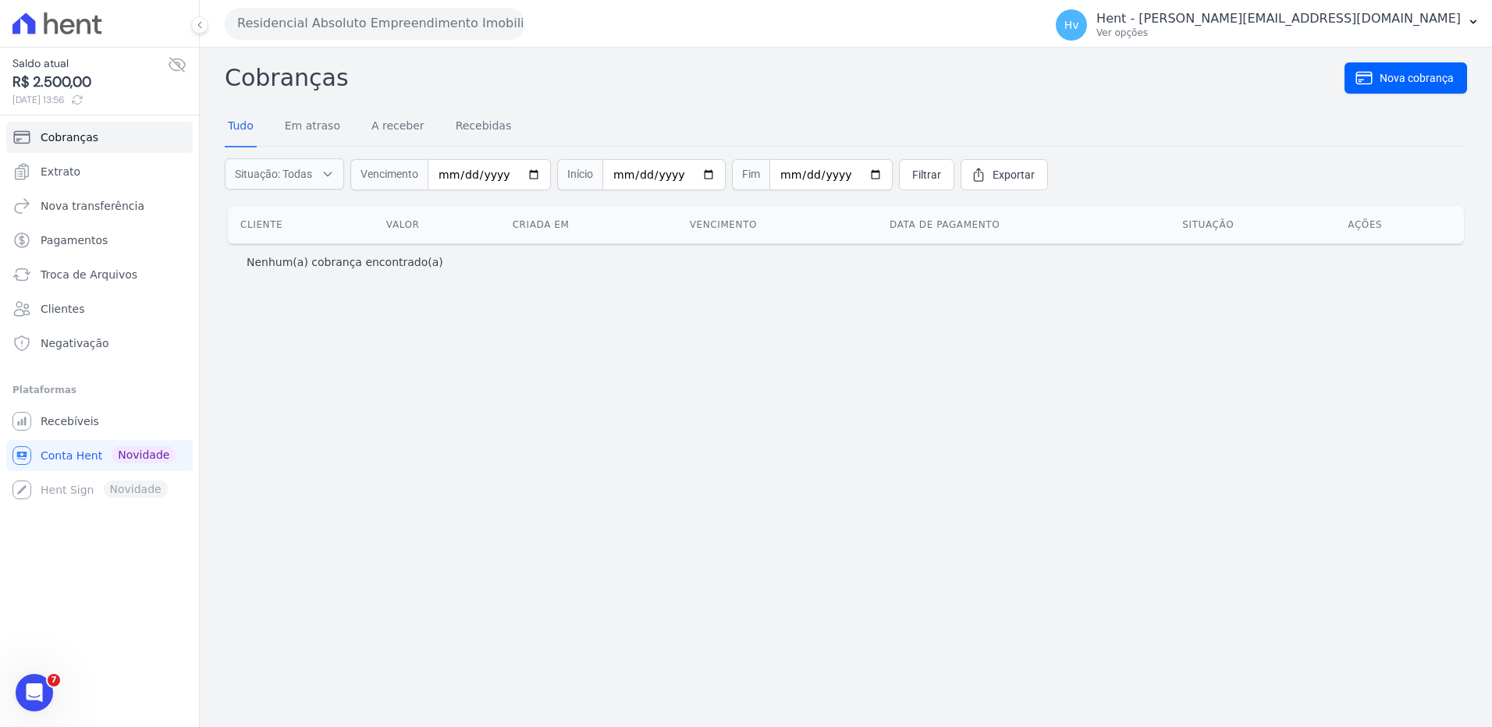
click at [660, 403] on div "Cobranças Nova cobrança Tudo Em atraso A receber Recebidas Situação: Todas Em a…" at bounding box center [846, 388] width 1292 height 680
drag, startPoint x: 728, startPoint y: 420, endPoint x: 611, endPoint y: 216, distance: 234.9
click at [728, 420] on div "Cobranças Nova cobrança Tudo Em atraso A receber Recebidas Situação: Todas Em a…" at bounding box center [846, 388] width 1292 height 680
